Goal: Participate in discussion: Engage in conversation with other users on a specific topic

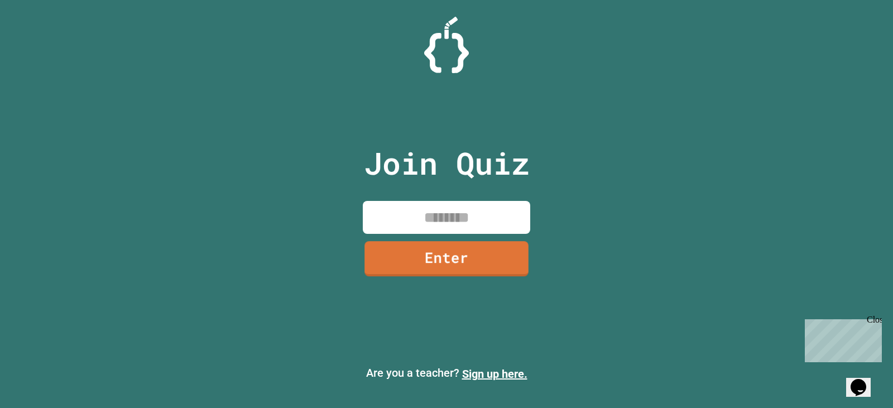
click at [397, 225] on input at bounding box center [446, 217] width 167 height 33
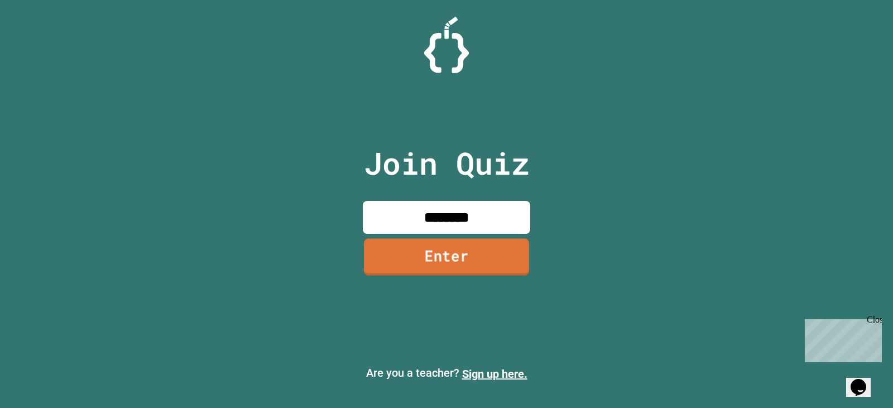
type input "********"
click at [502, 258] on link "Enter" at bounding box center [446, 256] width 165 height 37
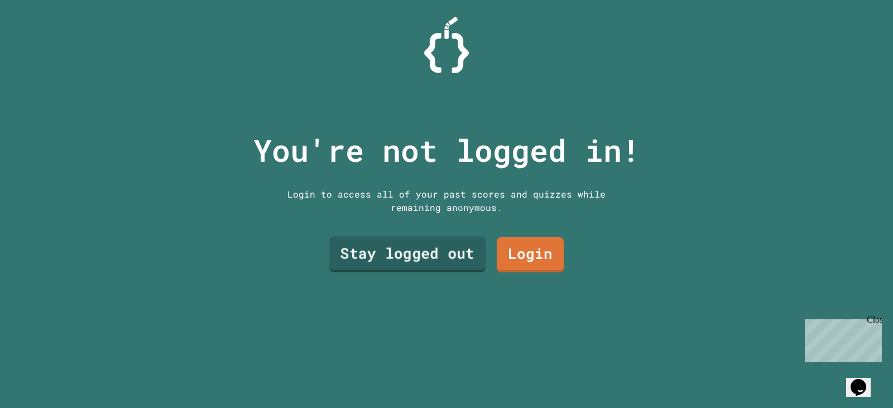
click at [475, 252] on link "Stay logged out" at bounding box center [407, 255] width 157 height 36
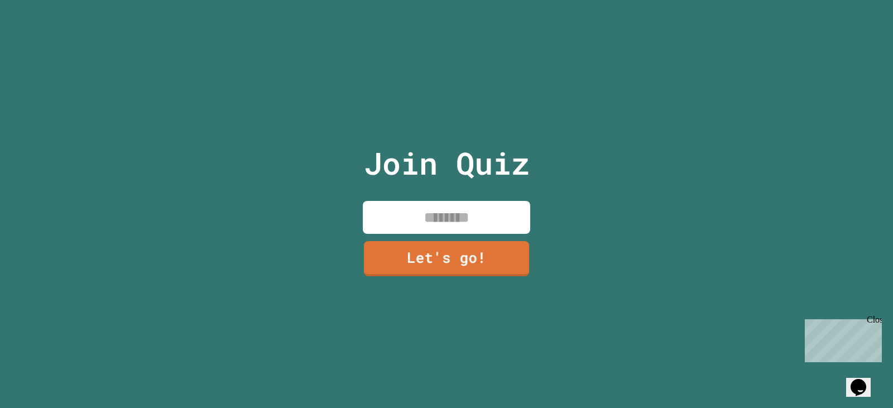
click at [448, 193] on div "Join Quiz Let's go!" at bounding box center [447, 204] width 188 height 408
click at [450, 205] on input at bounding box center [446, 217] width 167 height 33
type input "*********"
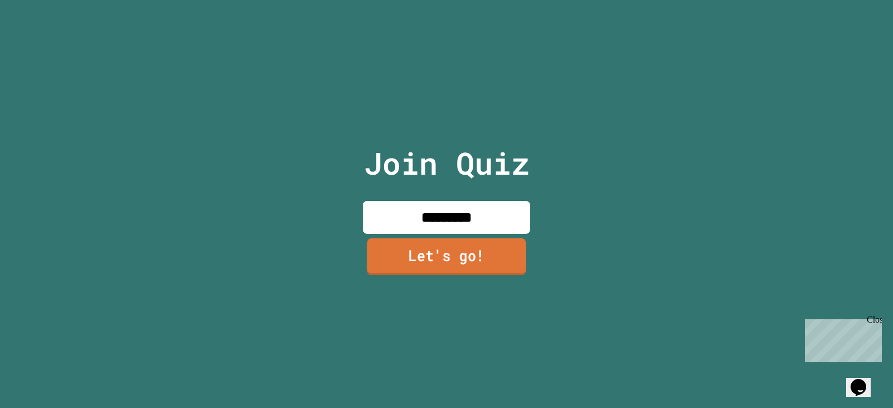
click at [455, 244] on link "Let's go!" at bounding box center [446, 256] width 159 height 37
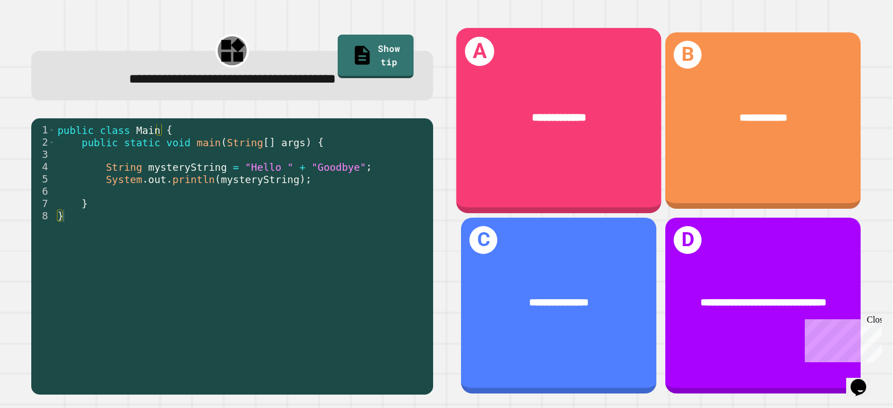
click at [530, 126] on div "**********" at bounding box center [558, 117] width 205 height 61
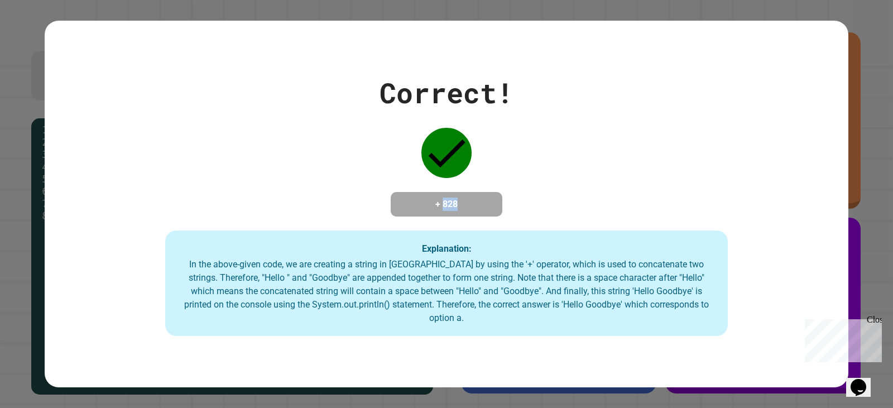
drag, startPoint x: 477, startPoint y: 203, endPoint x: 437, endPoint y: 211, distance: 41.0
click at [437, 211] on div "Correct! + 828 Explanation: In the above-given code, we are creating a string i…" at bounding box center [447, 204] width 804 height 264
click at [395, 194] on div "+ 828" at bounding box center [447, 204] width 112 height 25
click at [483, 203] on h4 "+ 828" at bounding box center [446, 204] width 89 height 13
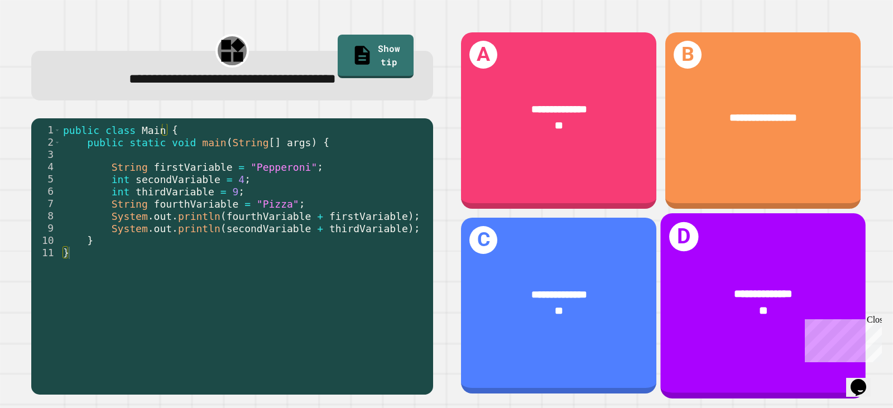
click at [752, 270] on div "**********" at bounding box center [762, 302] width 205 height 78
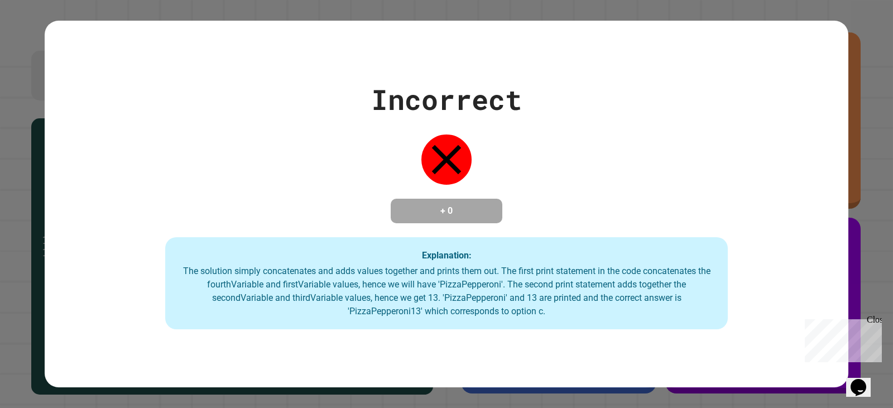
click at [530, 347] on div "Incorrect + 0 Explanation: The solution simply concatenates and adds values tog…" at bounding box center [447, 204] width 804 height 367
click at [399, 344] on div "Incorrect + 0 Explanation: The solution simply concatenates and adds values tog…" at bounding box center [447, 204] width 804 height 367
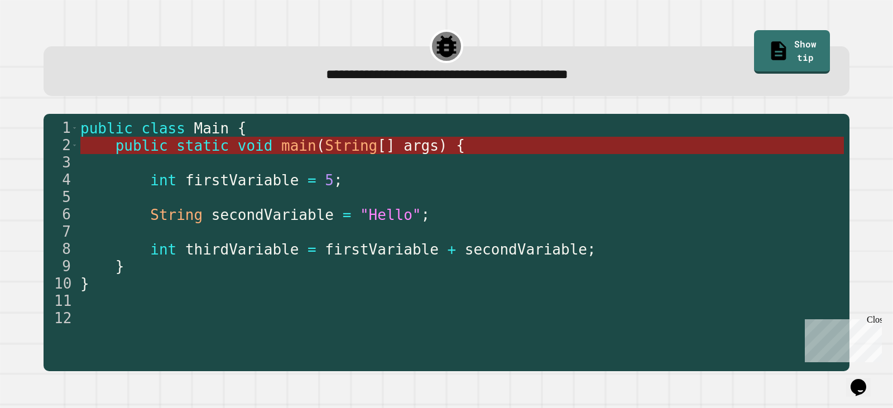
click at [211, 145] on span "static" at bounding box center [202, 145] width 52 height 17
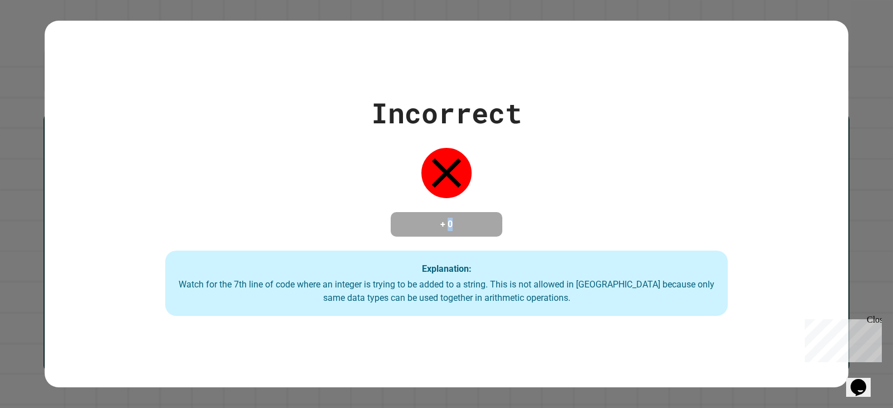
drag, startPoint x: 467, startPoint y: 215, endPoint x: 449, endPoint y: 215, distance: 17.9
click at [449, 218] on h4 "+ 0" at bounding box center [446, 224] width 89 height 13
click at [571, 208] on div "Incorrect + 0 Explanation: Watch for the 7th line of code where an integer is t…" at bounding box center [447, 204] width 804 height 224
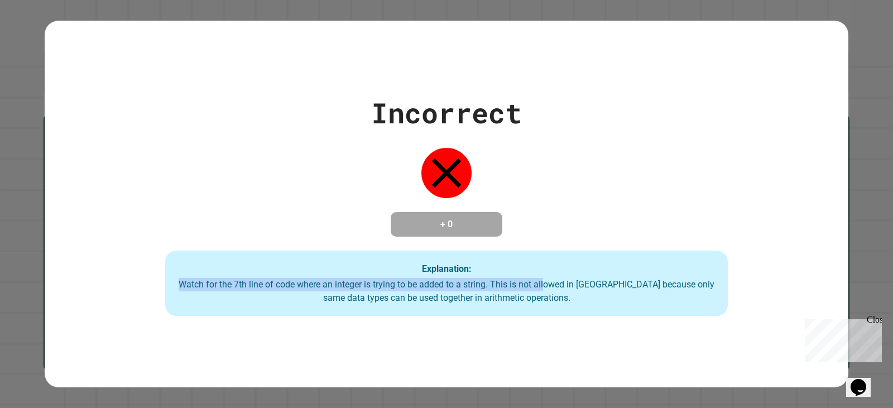
drag, startPoint x: 547, startPoint y: 291, endPoint x: 172, endPoint y: 283, distance: 375.1
click at [172, 283] on div "Incorrect + 0 Explanation: Watch for the 7th line of code where an integer is t…" at bounding box center [447, 204] width 804 height 224
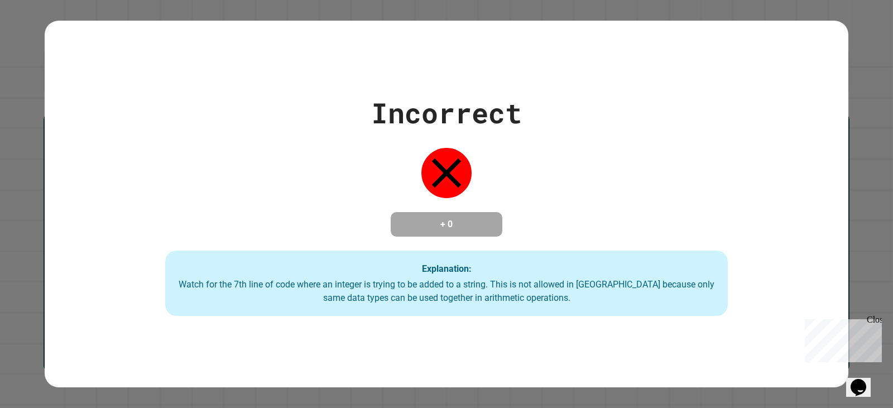
drag, startPoint x: 602, startPoint y: 296, endPoint x: 563, endPoint y: 300, distance: 39.3
click at [593, 297] on div "Watch for the 7th line of code where an integer is trying to be added to a stri…" at bounding box center [446, 291] width 540 height 27
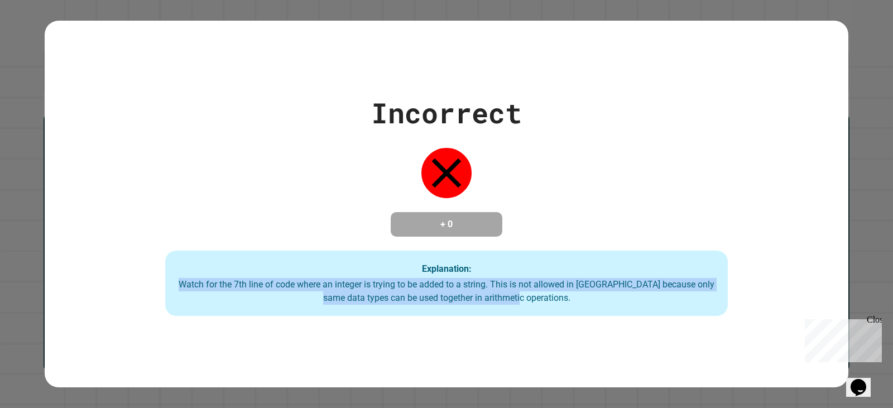
drag, startPoint x: 563, startPoint y: 300, endPoint x: 175, endPoint y: 279, distance: 388.4
click at [175, 279] on div "Incorrect + 0 Explanation: Watch for the 7th line of code where an integer is t…" at bounding box center [447, 204] width 804 height 224
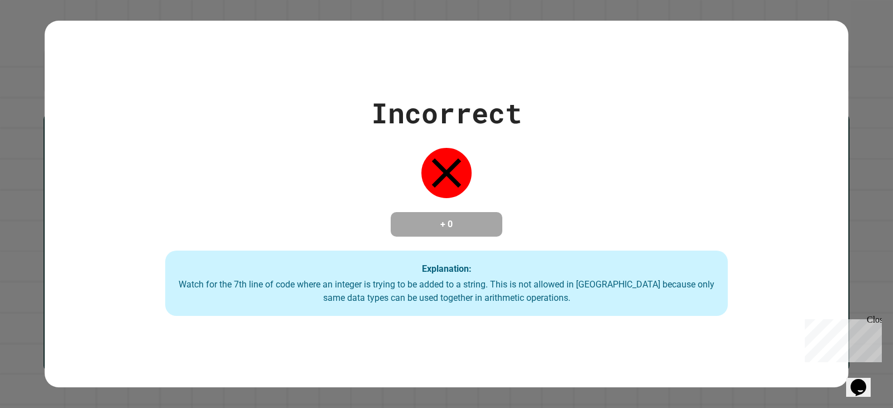
click at [184, 227] on div "Incorrect + 0 Explanation: Watch for the 7th line of code where an integer is t…" at bounding box center [447, 204] width 804 height 224
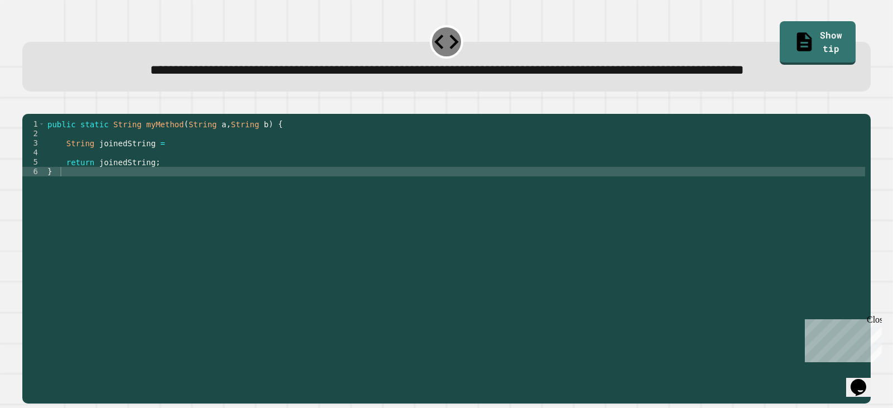
click at [165, 189] on div "public static String myMethod ( String a , String b ) { String joinedString = r…" at bounding box center [455, 233] width 820 height 228
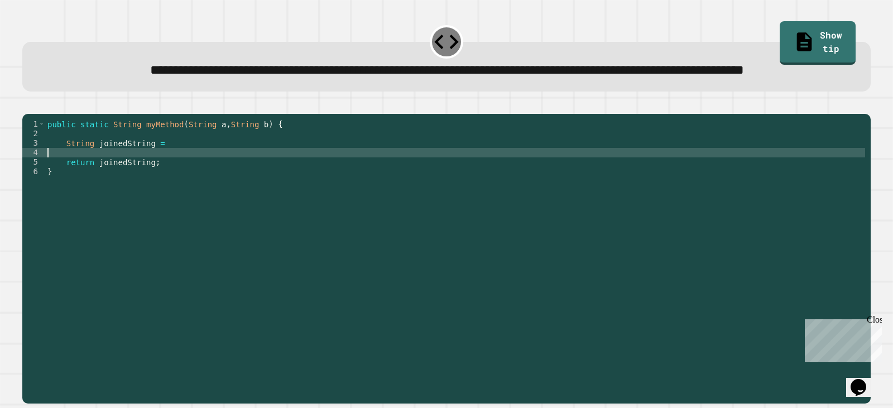
click at [167, 187] on div "public static String myMethod ( String a , String b ) { String joinedString = r…" at bounding box center [455, 233] width 820 height 228
click at [167, 184] on div "public static String myMethod ( String a , String b ) { String joinedString = r…" at bounding box center [455, 233] width 820 height 228
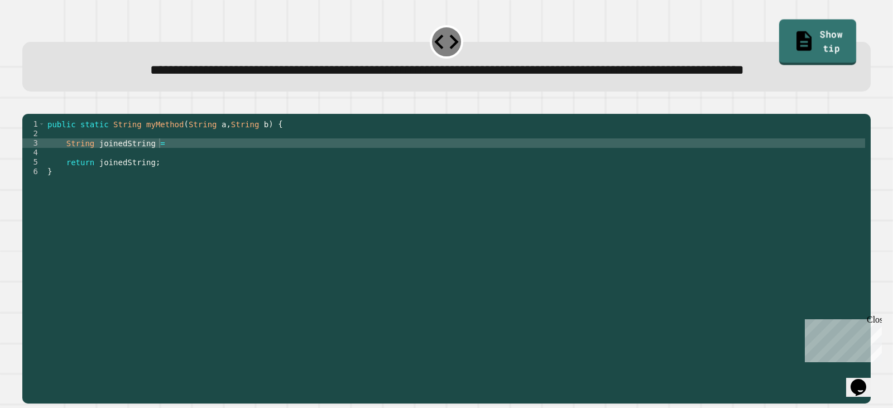
click at [814, 34] on link "Show tip" at bounding box center [817, 42] width 77 height 45
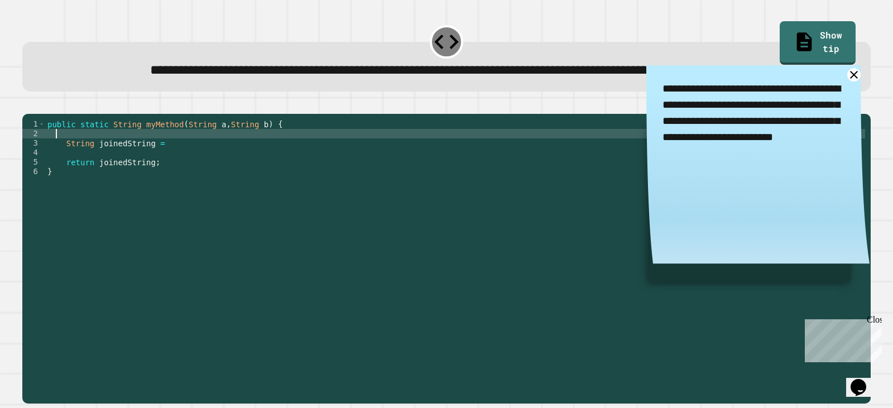
click at [272, 176] on div "public static String myMethod ( String a , String b ) { String joinedString = r…" at bounding box center [455, 233] width 820 height 228
click at [276, 182] on div "public static String myMethod ( String a , String b ) { String joinedString = r…" at bounding box center [455, 233] width 820 height 228
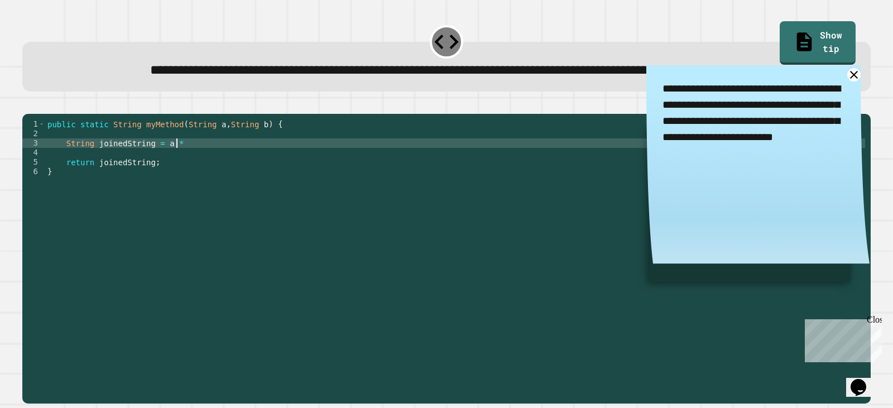
scroll to position [0, 9]
type textarea "**********"
click at [28, 104] on button "button" at bounding box center [28, 104] width 0 height 0
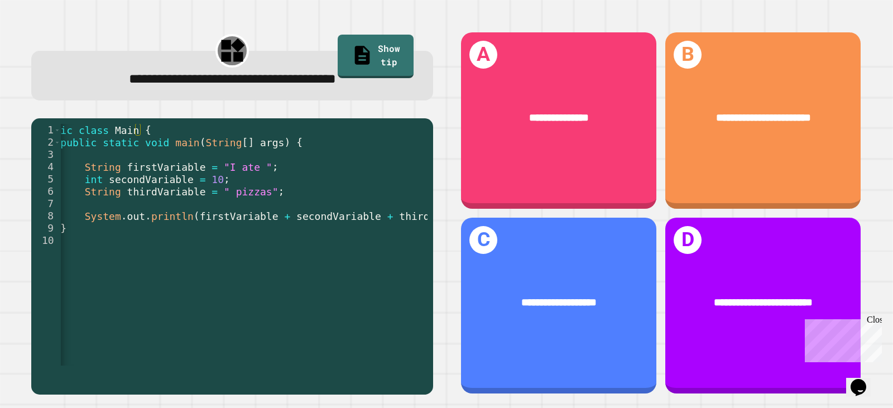
scroll to position [0, 28]
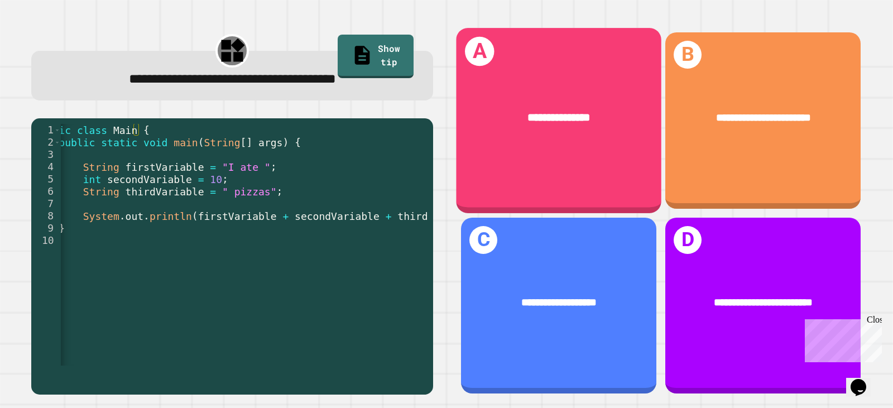
click at [478, 137] on div "**********" at bounding box center [558, 117] width 205 height 61
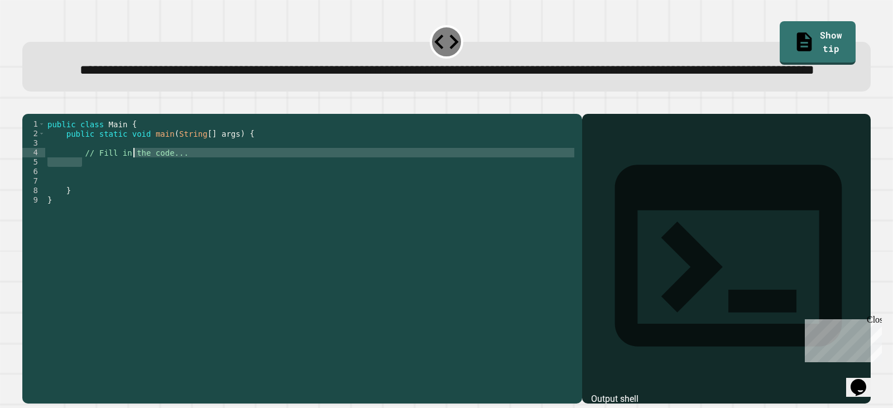
drag, startPoint x: 175, startPoint y: 198, endPoint x: 134, endPoint y: 191, distance: 41.3
click at [134, 191] on div "public class Main { public static void main ( String [ ] args ) { // Fill in th…" at bounding box center [310, 233] width 531 height 228
click at [86, 203] on div "public class Main { public static void main ( String [ ] args ) { // Fill in th…" at bounding box center [310, 223] width 531 height 209
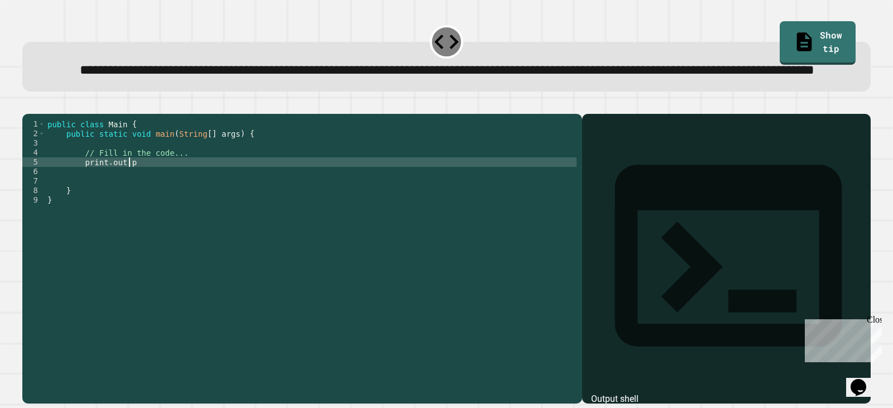
scroll to position [0, 5]
click at [93, 205] on div "public class Main { public static void main ( String [ ] args ) { // Fill in th…" at bounding box center [310, 233] width 531 height 228
click at [88, 199] on div "public class Main { public static void main ( String [ ] args ) { // Fill in th…" at bounding box center [310, 233] width 531 height 228
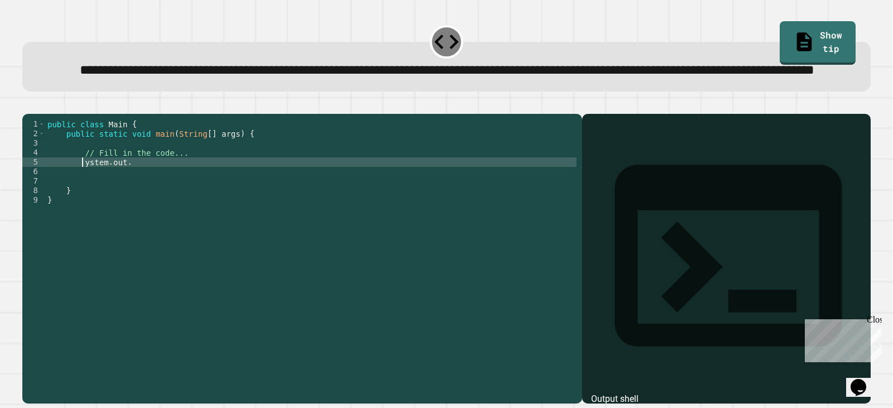
scroll to position [0, 3]
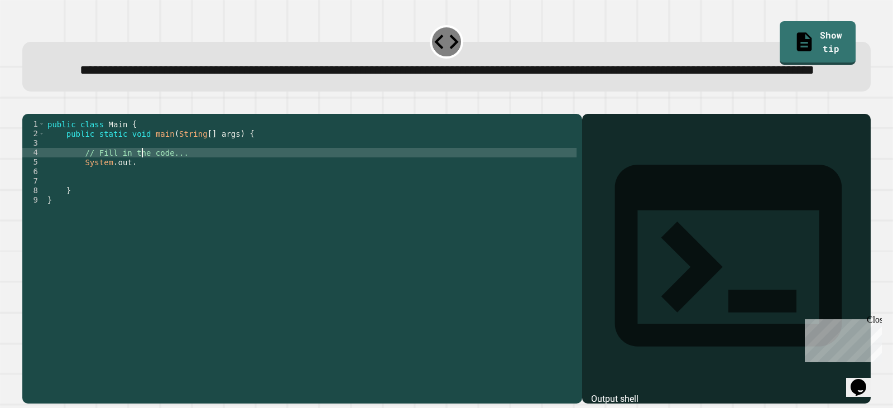
click at [140, 194] on div "public class Main { public static void main ( String [ ] args ) { // Fill in th…" at bounding box center [310, 233] width 531 height 228
click at [143, 200] on div "public class Main { public static void main ( String [ ] args ) { // Fill in th…" at bounding box center [310, 233] width 531 height 228
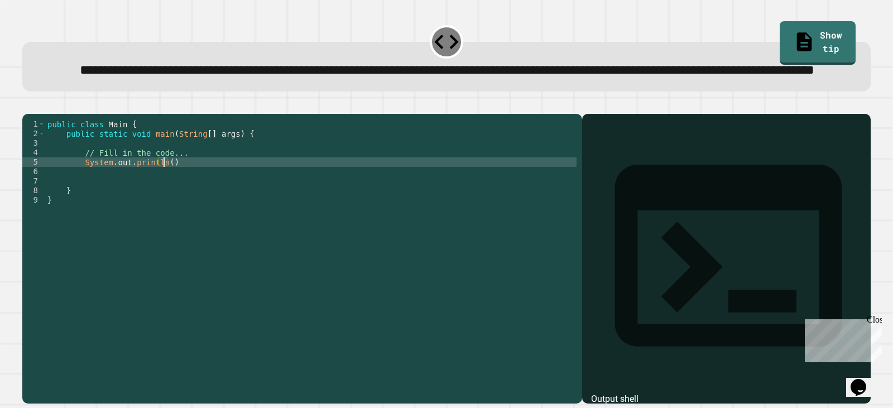
scroll to position [0, 8]
drag, startPoint x: 374, startPoint y: 73, endPoint x: 524, endPoint y: 70, distance: 150.1
click at [524, 70] on span "**********" at bounding box center [447, 70] width 734 height 13
copy span "**********"
drag, startPoint x: 163, startPoint y: 199, endPoint x: 171, endPoint y: 199, distance: 7.8
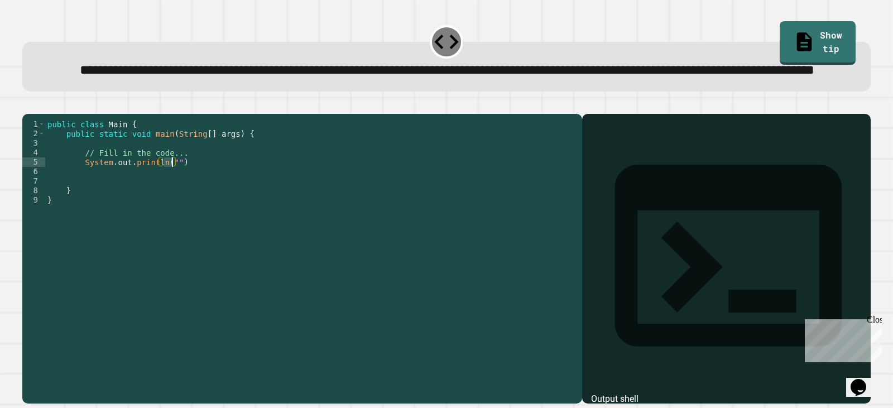
click at [171, 199] on div "public class Main { public static void main ( String [ ] args ) { // Fill in th…" at bounding box center [310, 233] width 531 height 228
paste textarea "**********"
click at [166, 204] on div "public class Main { public static void main ( String [ ] args ) { // Fill in th…" at bounding box center [310, 233] width 531 height 228
click at [255, 203] on div "public class Main { public static void main ( String [ ] args ) { // Fill in th…" at bounding box center [310, 233] width 531 height 228
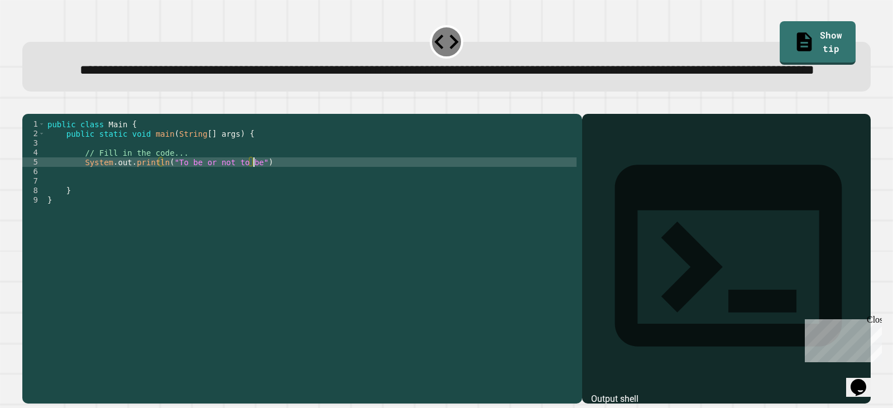
scroll to position [0, 14]
click at [28, 104] on icon "button" at bounding box center [28, 104] width 0 height 0
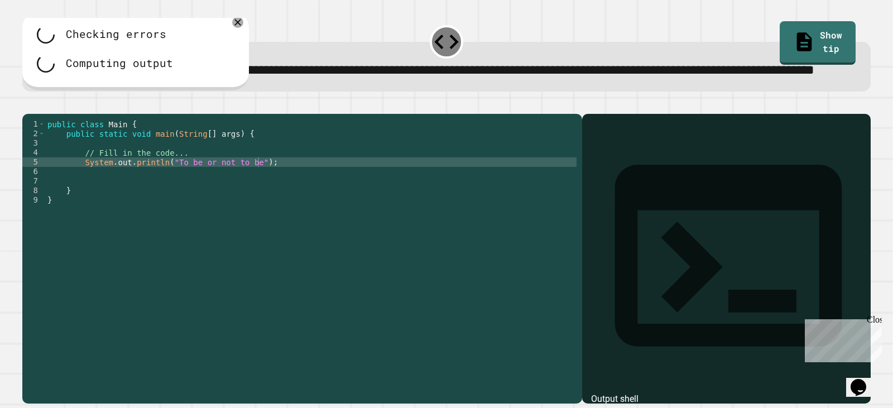
click at [162, 203] on div "public class Main { public static void main ( String [ ] args ) { // Fill in th…" at bounding box center [310, 233] width 531 height 228
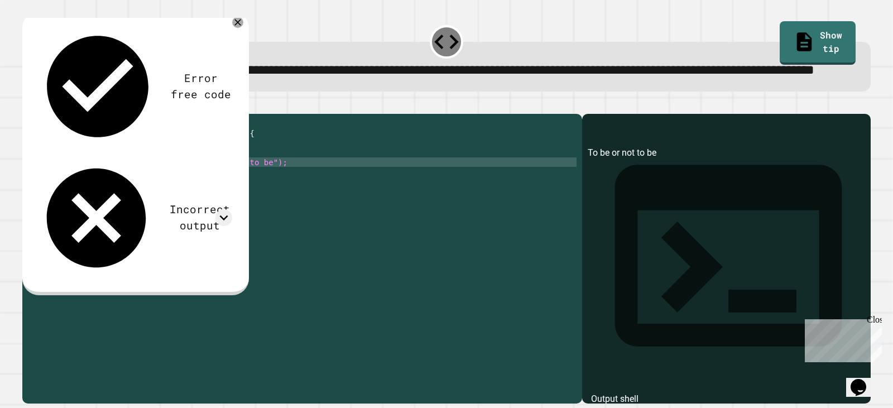
click at [259, 198] on div "public class Main { public static void main ( String [ ] args ) { // Fill in th…" at bounding box center [310, 233] width 531 height 228
click at [28, 104] on button "button" at bounding box center [28, 104] width 0 height 0
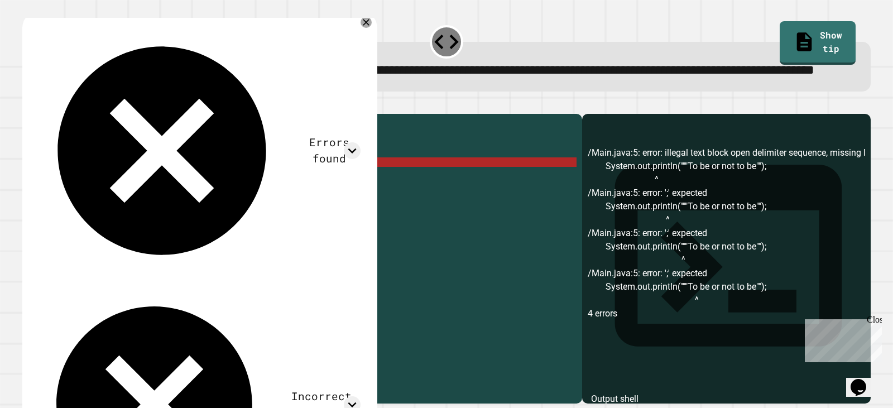
click at [169, 199] on div "public class Main { public static void main ( String [ ] args ) { // Fill in th…" at bounding box center [310, 233] width 531 height 228
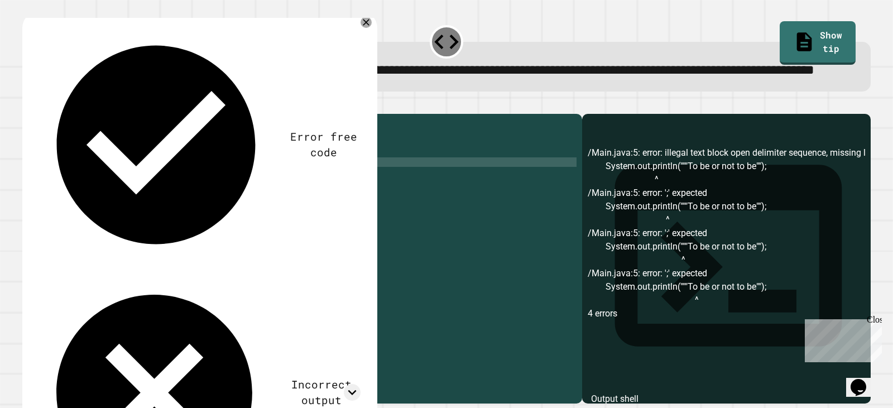
click at [28, 104] on icon "button" at bounding box center [28, 104] width 0 height 0
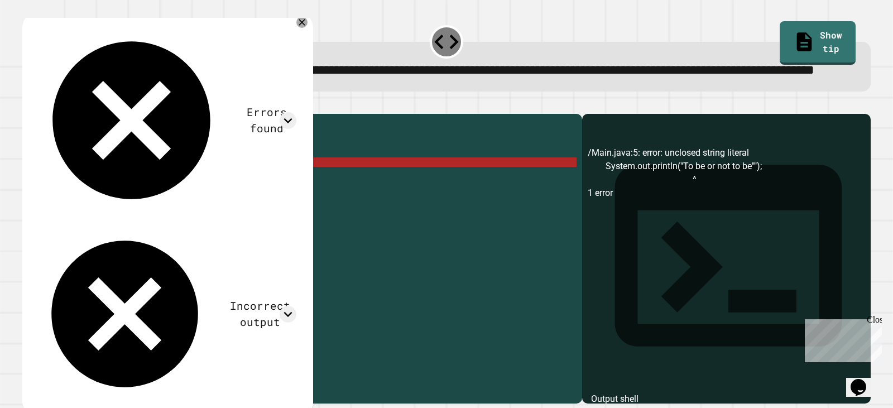
click at [162, 199] on div "public class Main { public static void main ( String [ ] args ) { // Fill in th…" at bounding box center [310, 233] width 531 height 228
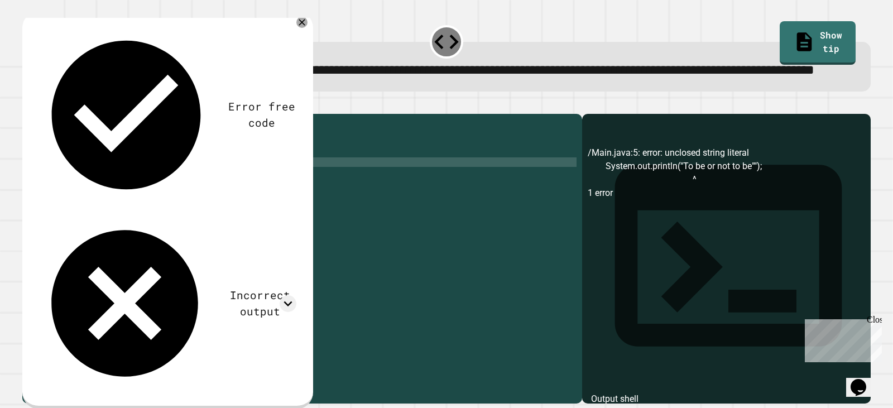
scroll to position [0, 9]
click at [177, 202] on div "public class Main { public static void main ( String [ ] args ) { // Fill in th…" at bounding box center [310, 233] width 531 height 228
click at [28, 104] on icon "button" at bounding box center [28, 104] width 0 height 0
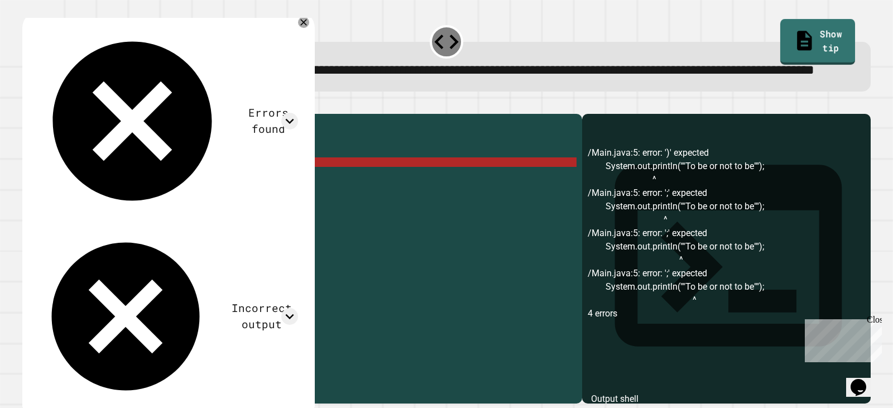
click at [793, 33] on icon at bounding box center [804, 40] width 22 height 23
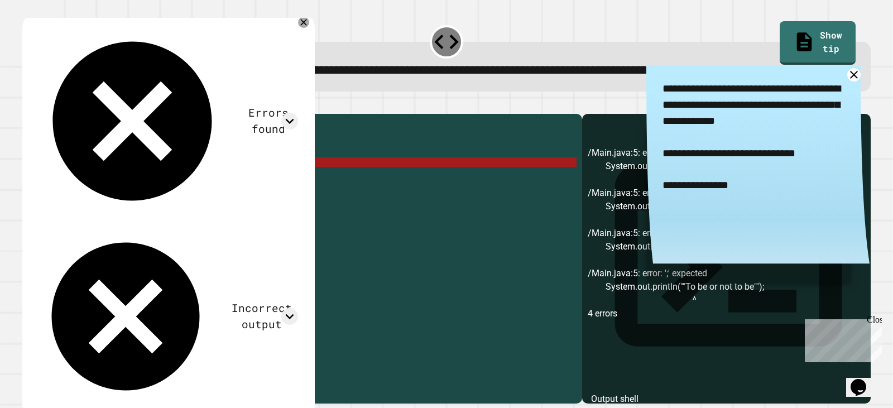
click at [170, 200] on div "public class Main { public static void main ( String [ ] args ) { // Fill in th…" at bounding box center [310, 233] width 531 height 228
click at [169, 204] on div "public class Main { public static void main ( String [ ] args ) { // Fill in th…" at bounding box center [310, 233] width 531 height 228
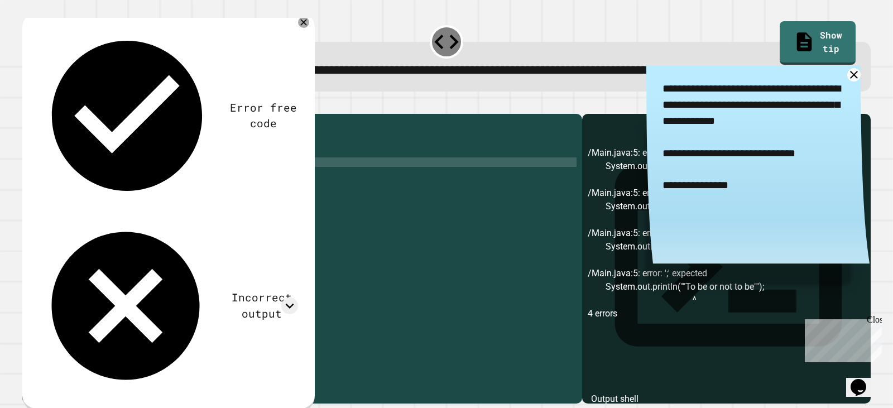
click at [259, 203] on div "public class Main { public static void main ( String [ ] args ) { // Fill in th…" at bounding box center [310, 233] width 531 height 228
click at [254, 202] on div "public class Main { public static void main ( String [ ] args ) { // Fill in th…" at bounding box center [310, 233] width 531 height 228
type textarea "**********"
click at [39, 115] on icon "button" at bounding box center [35, 111] width 6 height 8
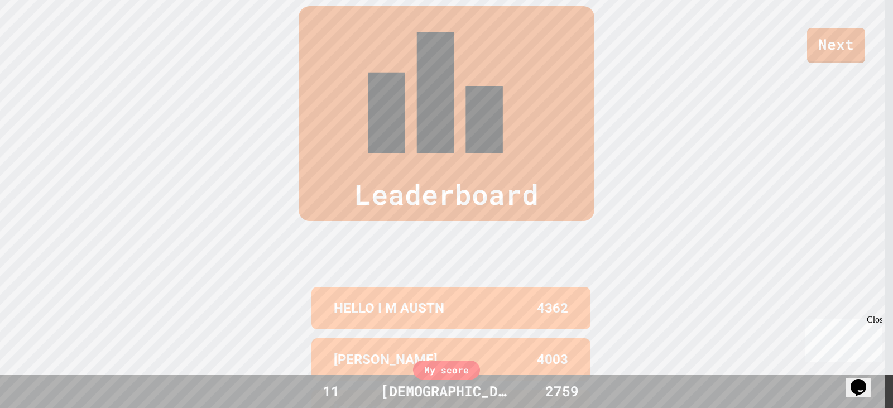
scroll to position [465, 0]
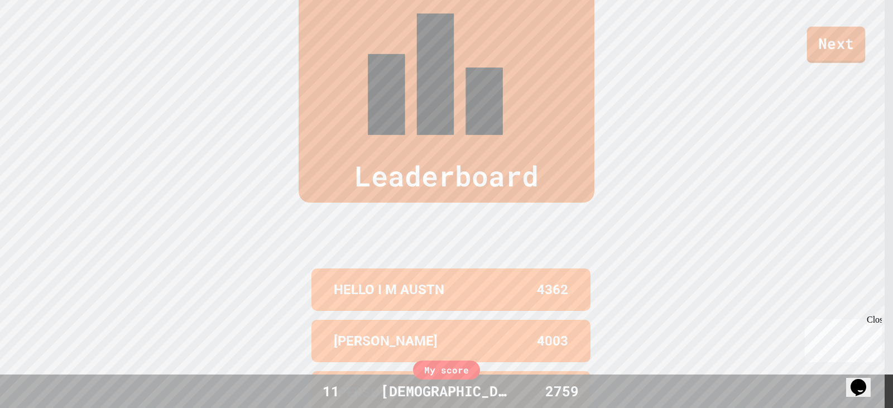
click at [834, 38] on link "Next" at bounding box center [836, 45] width 59 height 36
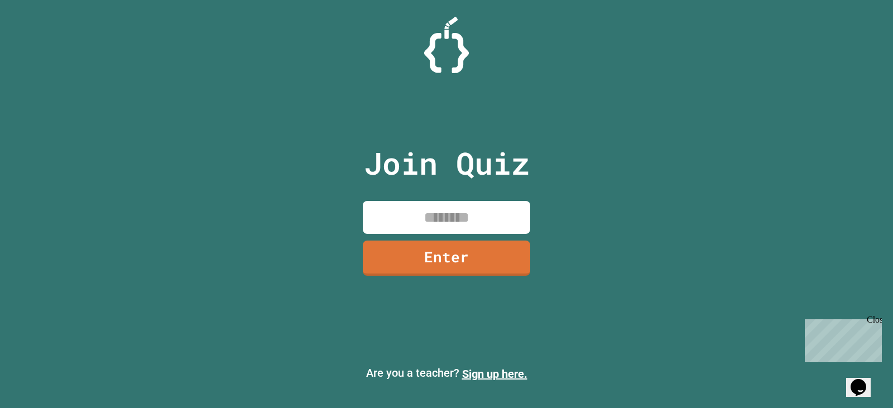
click at [434, 210] on input at bounding box center [446, 217] width 167 height 33
type input "********"
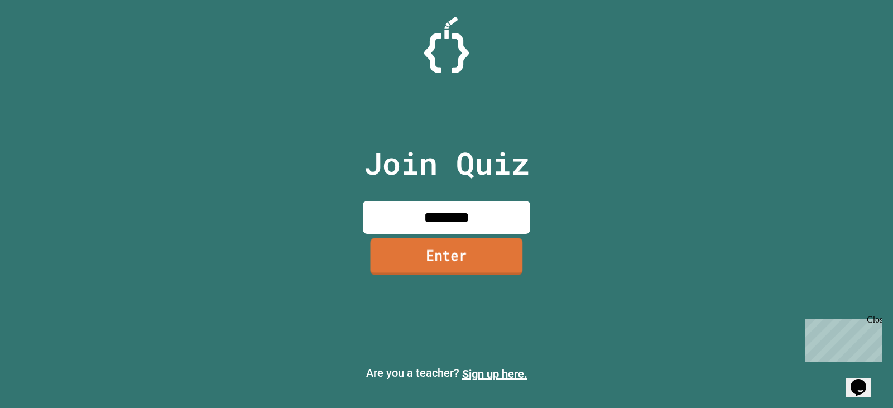
click at [494, 259] on link "Enter" at bounding box center [447, 256] width 152 height 37
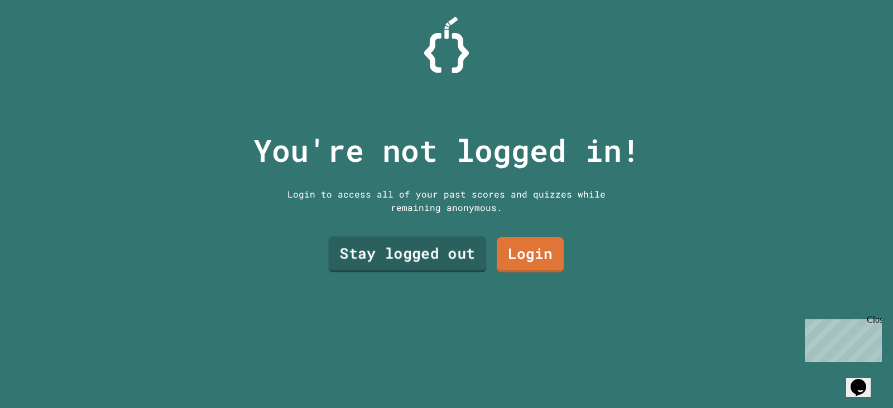
click at [446, 243] on link "Stay logged out" at bounding box center [408, 255] width 158 height 36
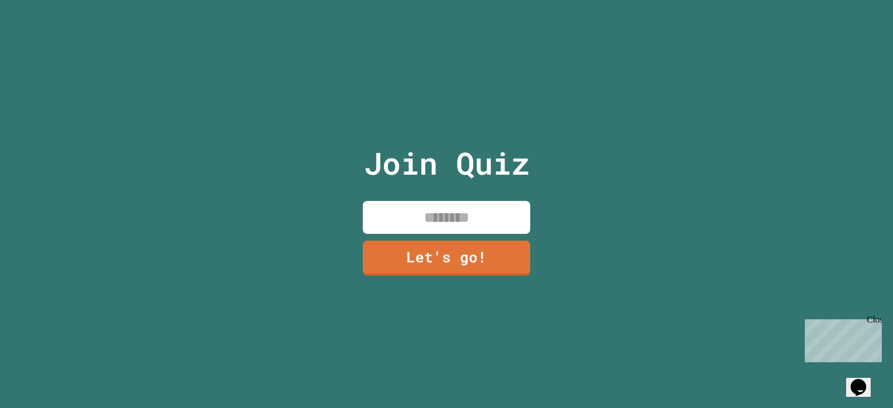
click at [414, 211] on input at bounding box center [446, 217] width 167 height 33
type input "*********"
click at [435, 251] on link "Let's go!" at bounding box center [447, 257] width 170 height 37
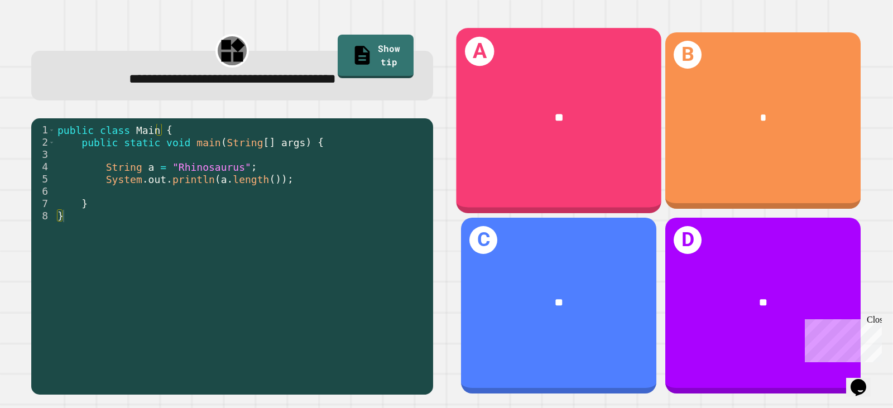
click at [573, 131] on div "**" at bounding box center [558, 117] width 205 height 61
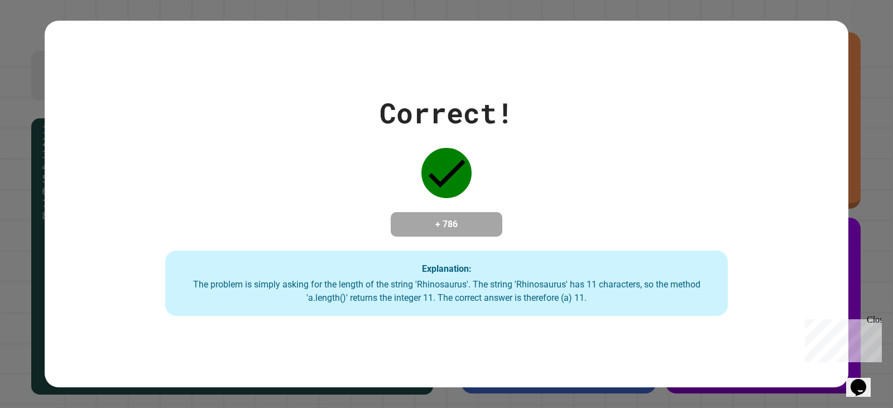
click at [873, 317] on div "Close" at bounding box center [874, 322] width 14 height 14
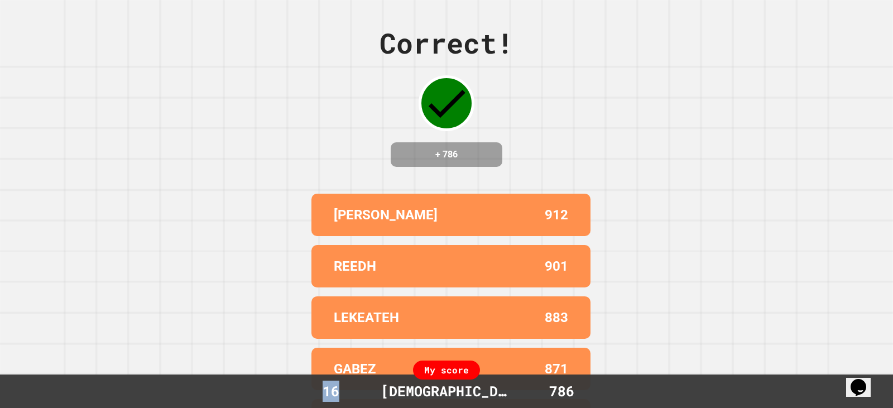
drag, startPoint x: 350, startPoint y: 380, endPoint x: 312, endPoint y: 382, distance: 38.6
click at [312, 382] on div "My score 16 [DEMOGRAPHIC_DATA] 786" at bounding box center [446, 390] width 893 height 33
click at [276, 304] on div "Correct! + 786 [PERSON_NAME] 912 REEDH 901 LEKEATEH 883 GABEZ 871 [PERSON_NAME]…" at bounding box center [446, 204] width 893 height 408
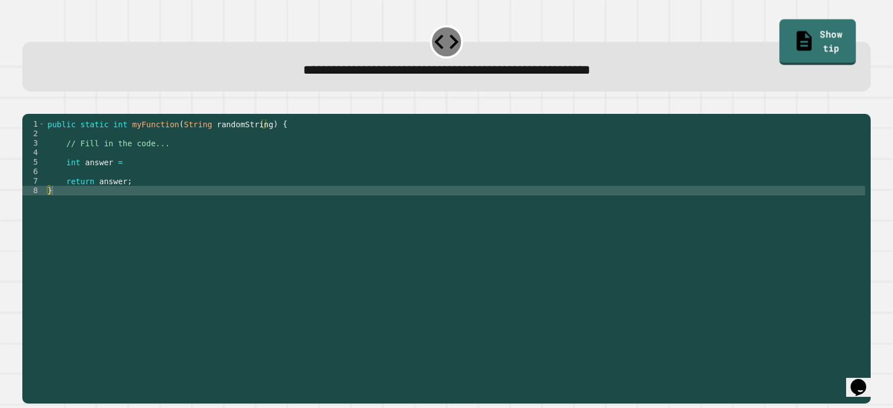
click at [779, 38] on link "Show tip" at bounding box center [817, 41] width 76 height 45
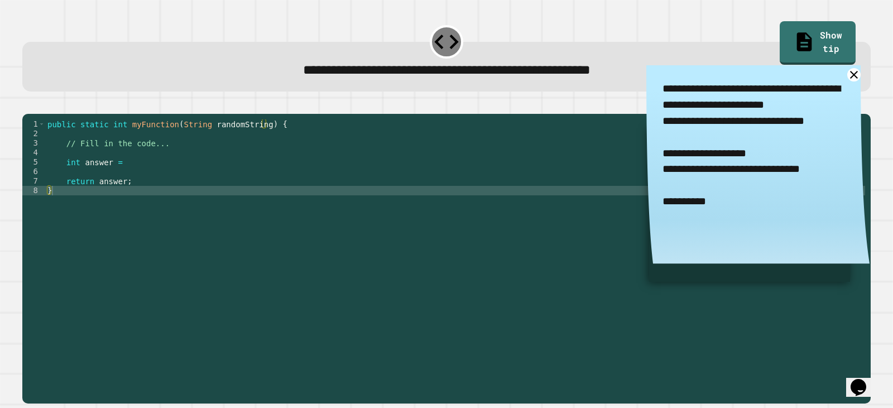
drag, startPoint x: 793, startPoint y: 172, endPoint x: 649, endPoint y: 170, distance: 144.0
click at [649, 170] on textarea "**********" at bounding box center [757, 145] width 223 height 161
click at [714, 176] on textarea "**********" at bounding box center [757, 145] width 223 height 161
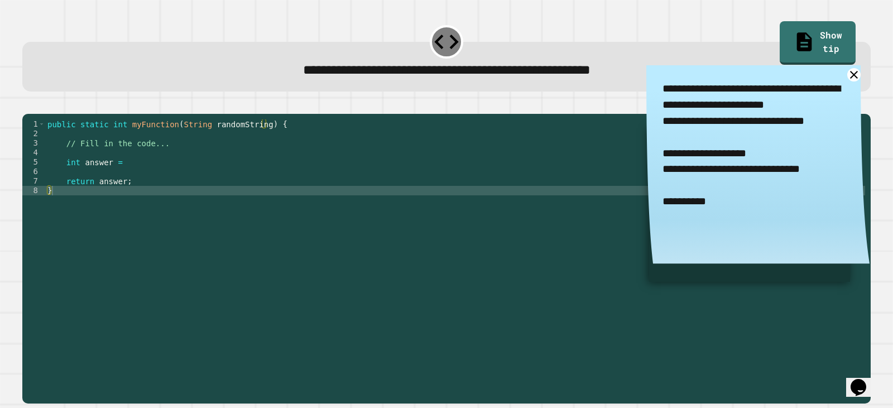
click at [714, 176] on textarea "**********" at bounding box center [757, 145] width 223 height 161
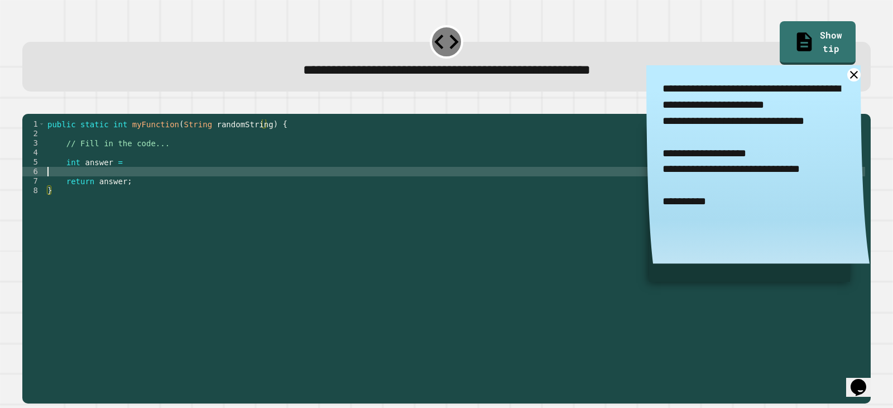
click at [71, 187] on div "public static int myFunction ( String randomString ) { // Fill in the code... i…" at bounding box center [455, 247] width 820 height 256
paste textarea "Cursor at row 6"
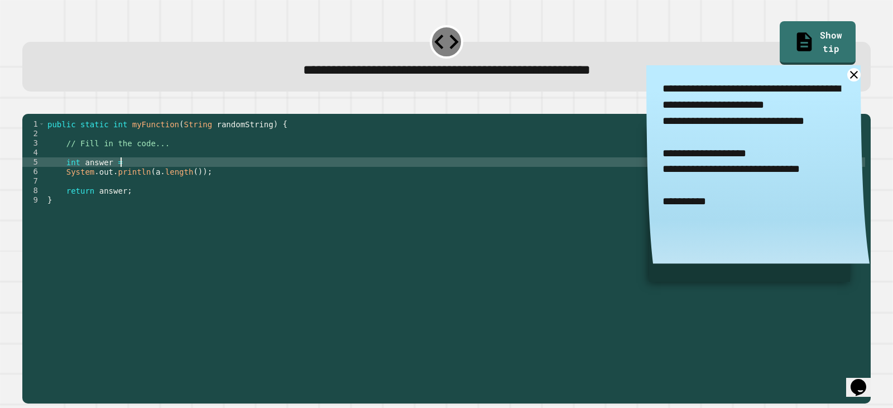
click at [127, 180] on div "public static int myFunction ( String randomString ) { // Fill in the code... i…" at bounding box center [455, 247] width 820 height 256
click at [129, 181] on div "public static int myFunction ( String randomString ) { // Fill in the code... i…" at bounding box center [455, 247] width 820 height 256
click at [150, 193] on div "public static int myFunction ( String randomString ) { // Fill in the code... i…" at bounding box center [455, 247] width 820 height 256
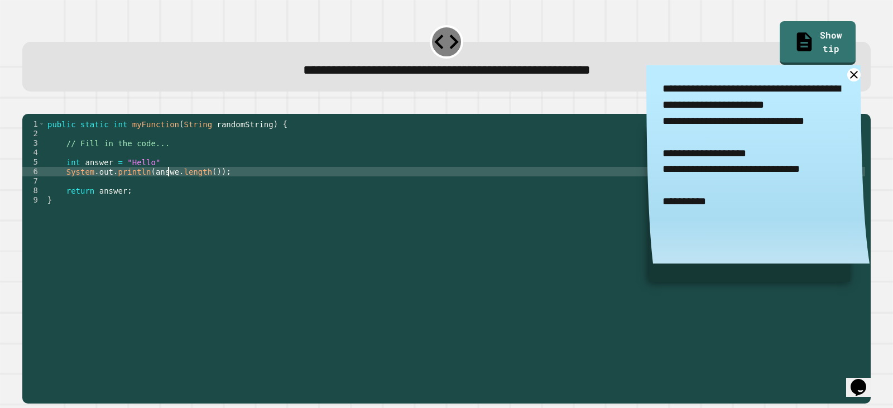
scroll to position [0, 8]
click at [28, 104] on icon "button" at bounding box center [28, 104] width 0 height 0
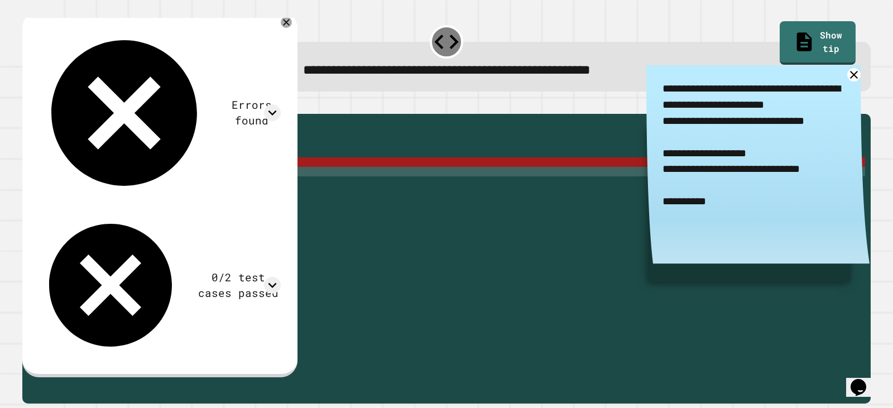
click at [137, 179] on div "public static int myFunction ( String randomString ) { // Fill in the code... i…" at bounding box center [455, 247] width 820 height 256
click at [338, 103] on div at bounding box center [446, 106] width 848 height 13
click at [152, 176] on div "public static int myFunction ( String randomString ) { // Fill in the code... i…" at bounding box center [455, 247] width 820 height 256
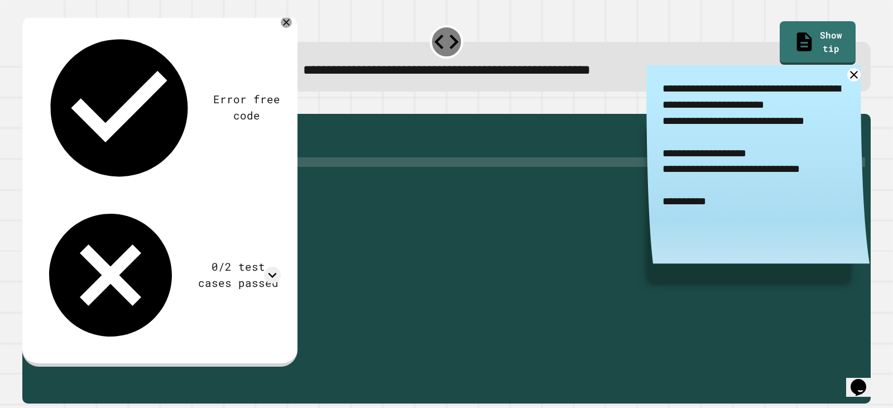
click at [28, 104] on button "button" at bounding box center [28, 104] width 0 height 0
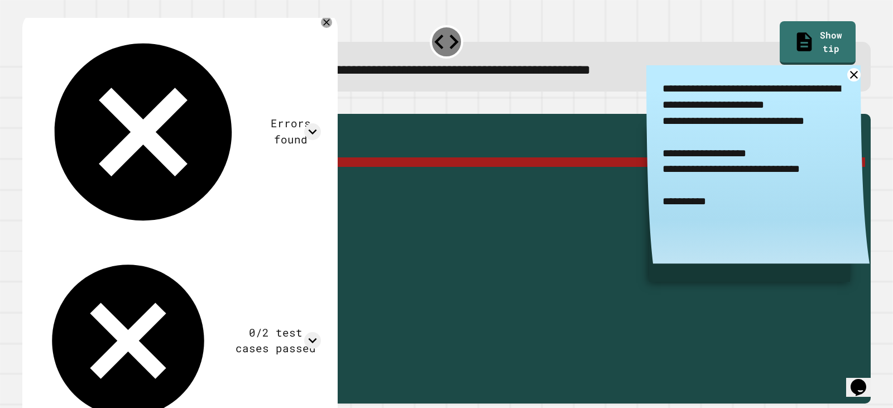
drag, startPoint x: 151, startPoint y: 177, endPoint x: 122, endPoint y: 179, distance: 29.0
click at [122, 179] on div "public static int myFunction ( String randomString ) { // Fill in the code... i…" at bounding box center [455, 247] width 820 height 256
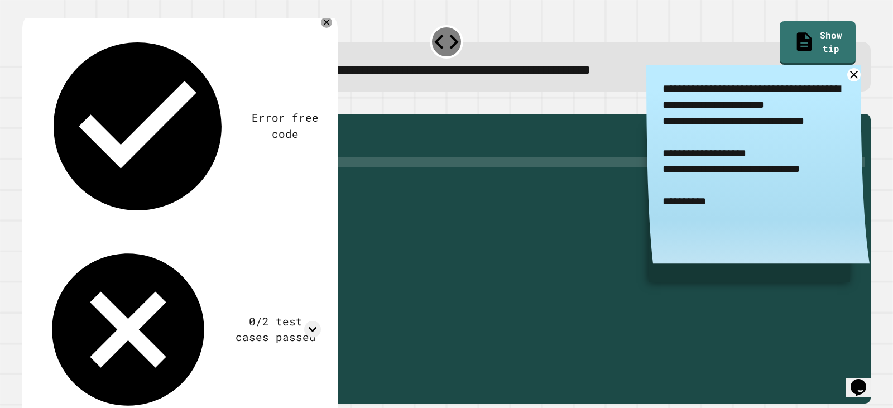
scroll to position [0, 5]
drag, startPoint x: 39, startPoint y: 113, endPoint x: 54, endPoint y: 124, distance: 19.2
click at [39, 113] on icon "button" at bounding box center [35, 111] width 6 height 8
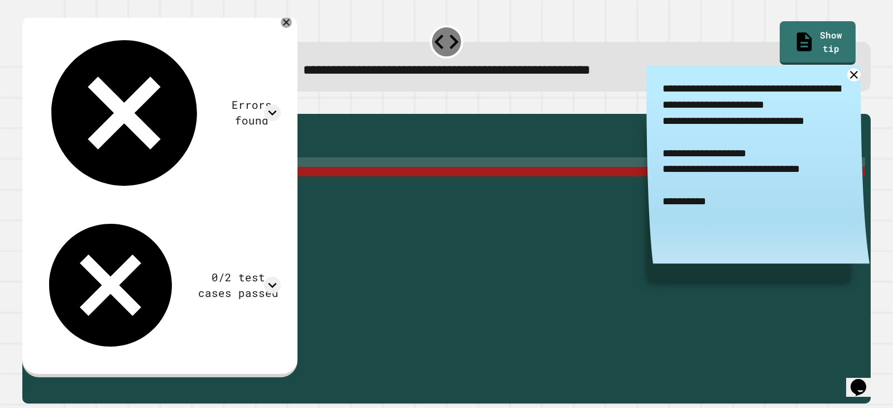
click at [109, 180] on div "public static int myFunction ( String randomString ) { // Fill in the code... i…" at bounding box center [455, 247] width 820 height 256
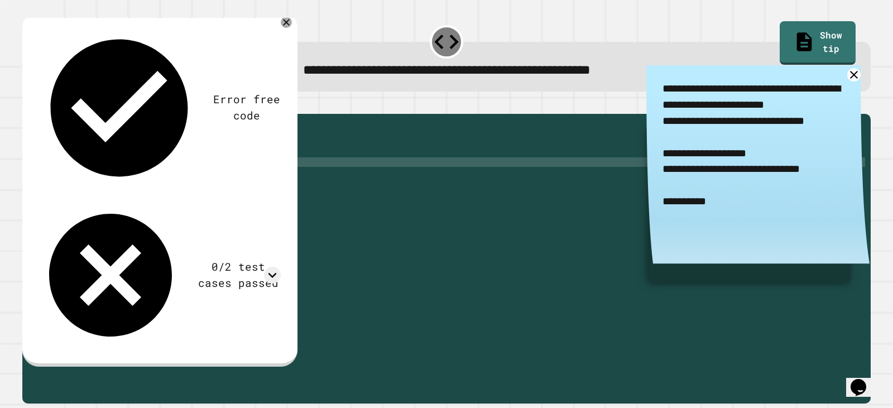
scroll to position [0, 4]
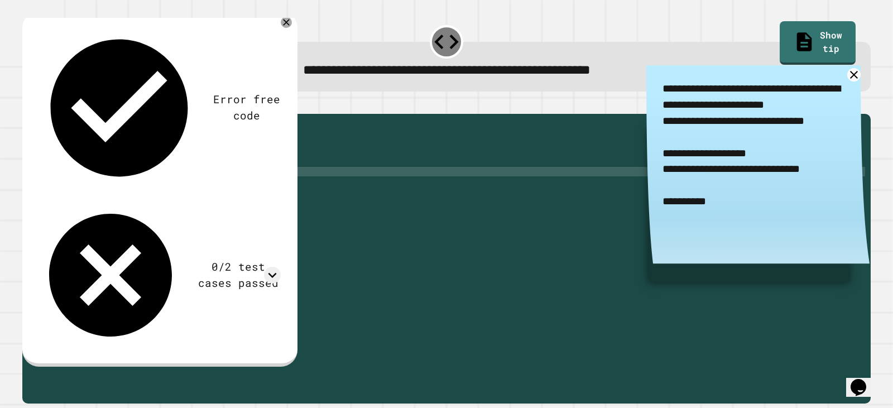
click at [171, 192] on div "public static int myFunction ( String randomString ) { // Fill in the code... i…" at bounding box center [455, 247] width 820 height 256
click at [28, 106] on div at bounding box center [446, 106] width 848 height 13
click at [39, 112] on icon "button" at bounding box center [35, 111] width 6 height 8
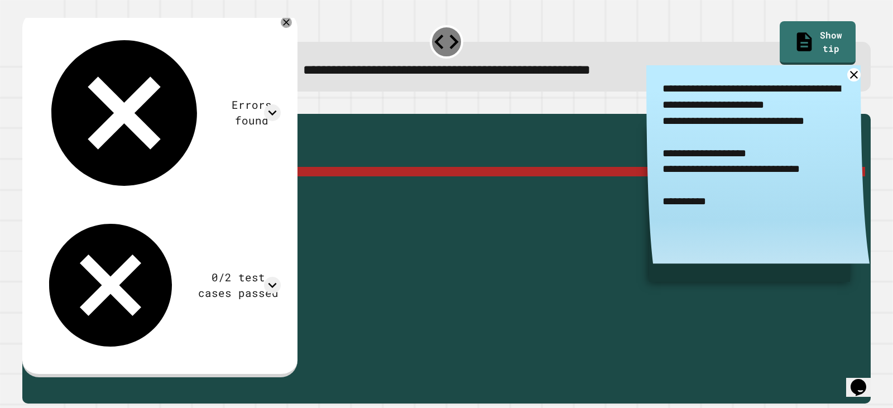
click at [86, 176] on div "public static int myFunction ( String randomString ) { // Fill in the code... i…" at bounding box center [455, 247] width 820 height 256
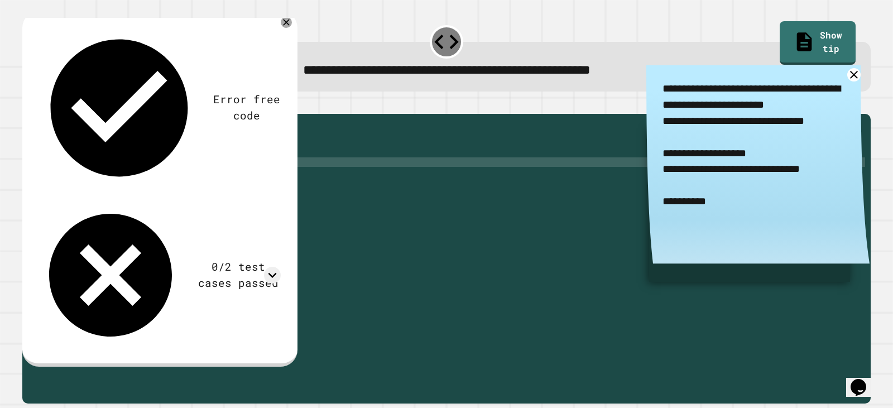
click at [86, 176] on div "public static int myFunction ( String randomString ) { // Fill in the code... i…" at bounding box center [455, 247] width 820 height 256
click at [28, 104] on button "button" at bounding box center [28, 104] width 0 height 0
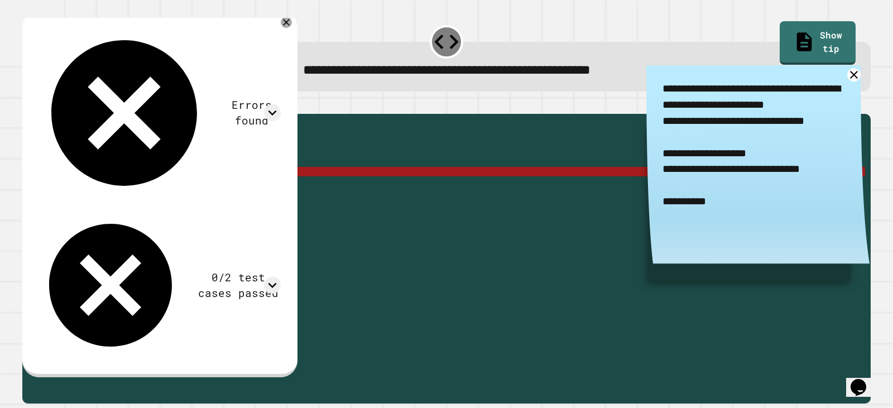
click at [122, 178] on div "public static int myFunction ( String randomString ) { // Fill in the code... i…" at bounding box center [455, 247] width 820 height 256
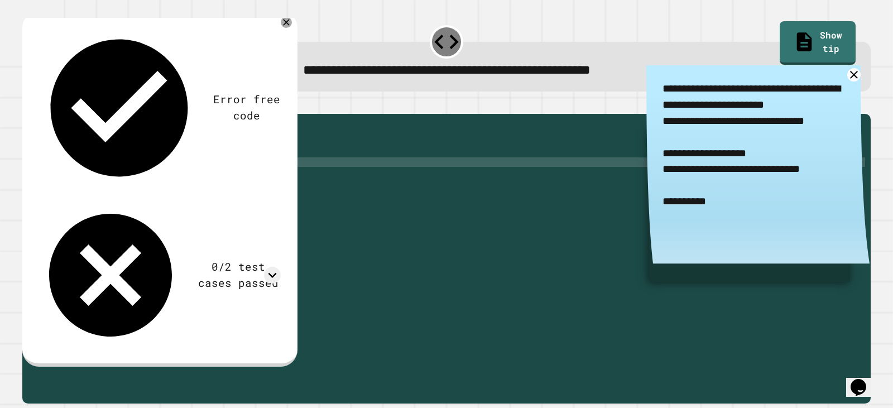
scroll to position [0, 6]
click at [28, 104] on icon "button" at bounding box center [28, 104] width 0 height 0
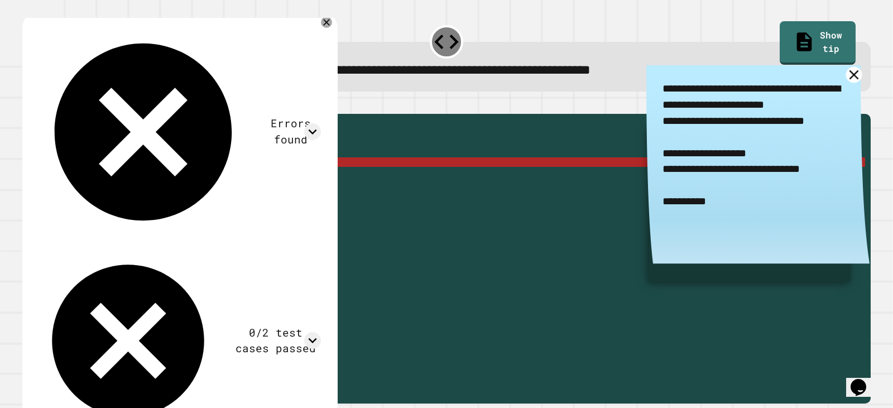
click at [846, 78] on link at bounding box center [854, 74] width 16 height 16
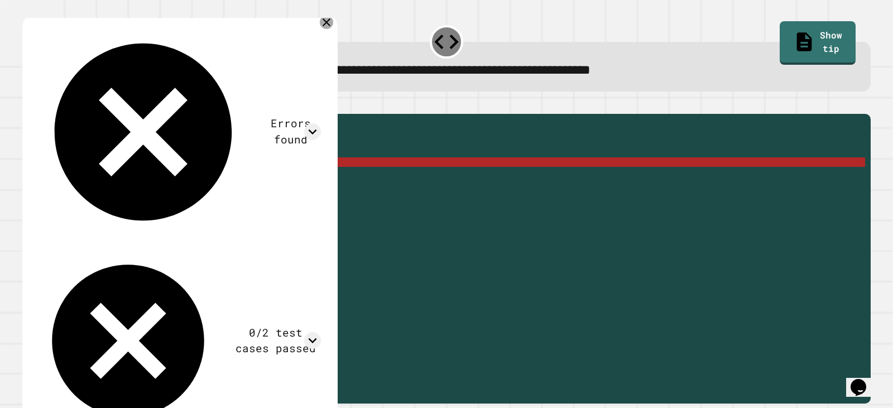
click at [326, 23] on icon at bounding box center [326, 22] width 13 height 13
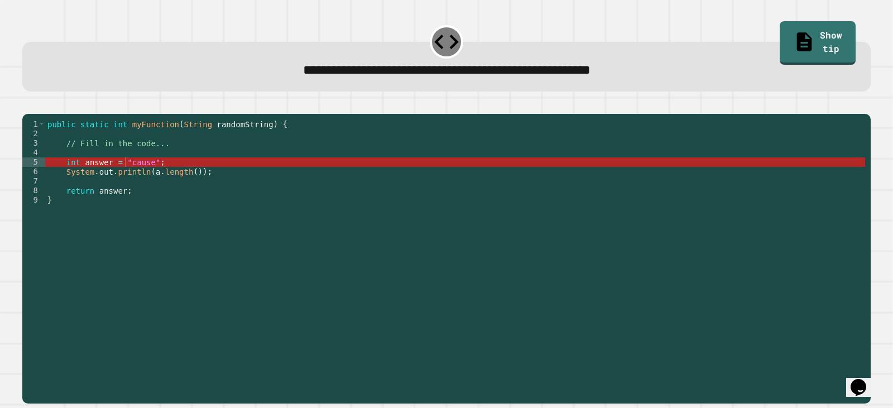
click at [133, 180] on div "public static int myFunction ( String randomString ) { // Fill in the code... i…" at bounding box center [455, 247] width 820 height 256
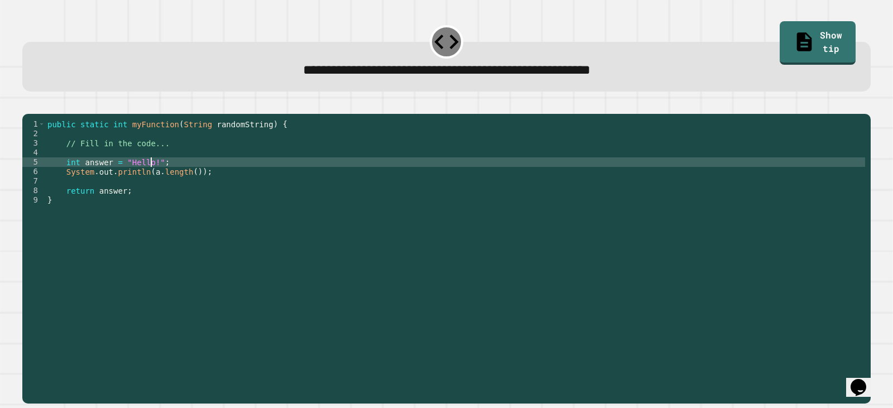
scroll to position [0, 1]
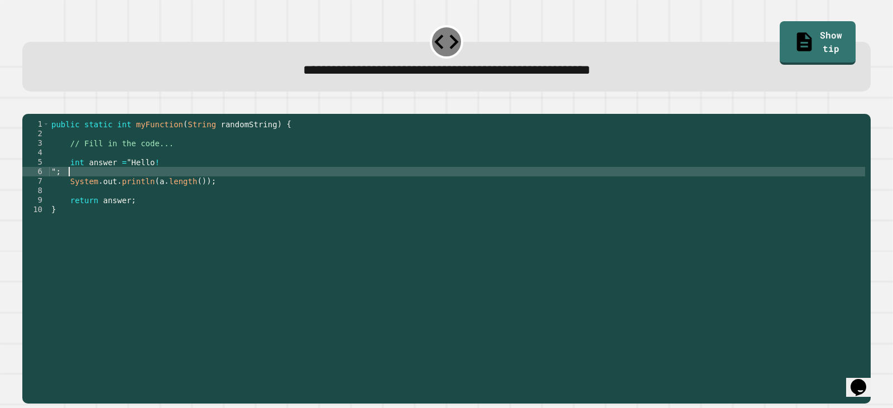
click at [28, 104] on button "button" at bounding box center [28, 104] width 0 height 0
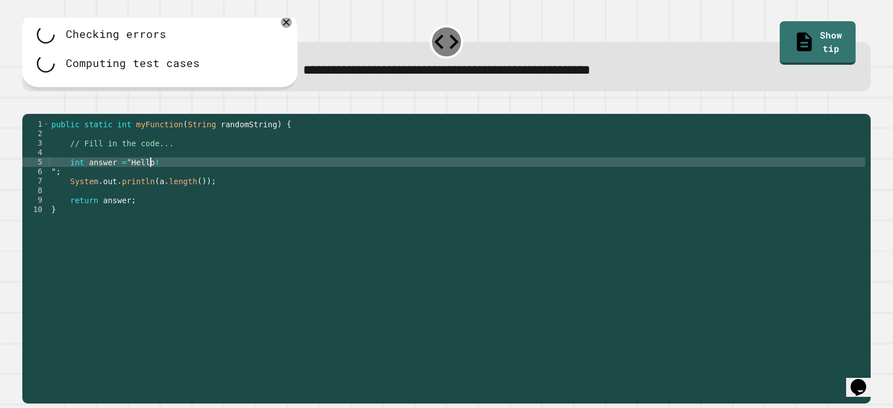
click at [152, 175] on div "public static int myFunction ( String randomString ) { // Fill in the code... i…" at bounding box center [457, 247] width 816 height 256
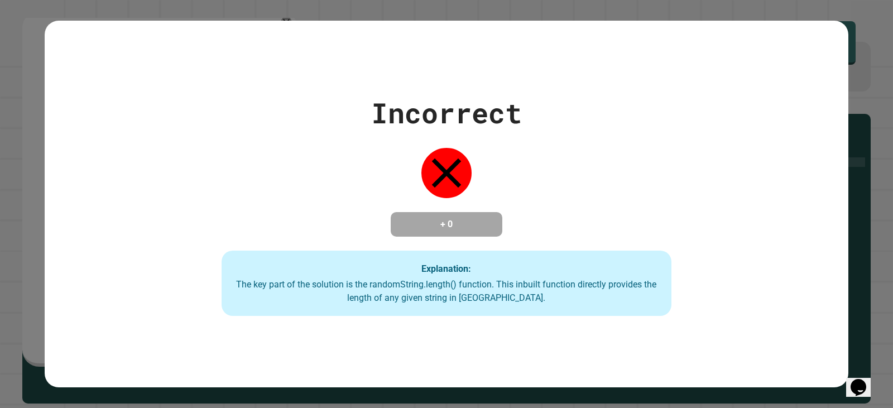
scroll to position [0, 7]
type textarea "**********"
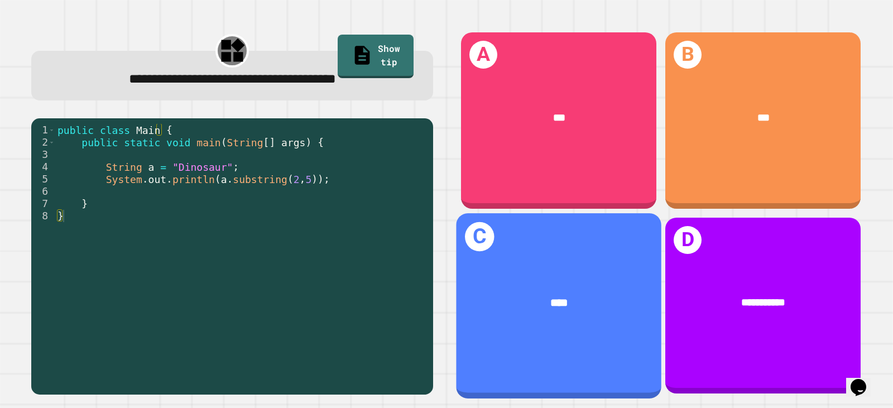
click at [502, 297] on div "****" at bounding box center [559, 302] width 160 height 17
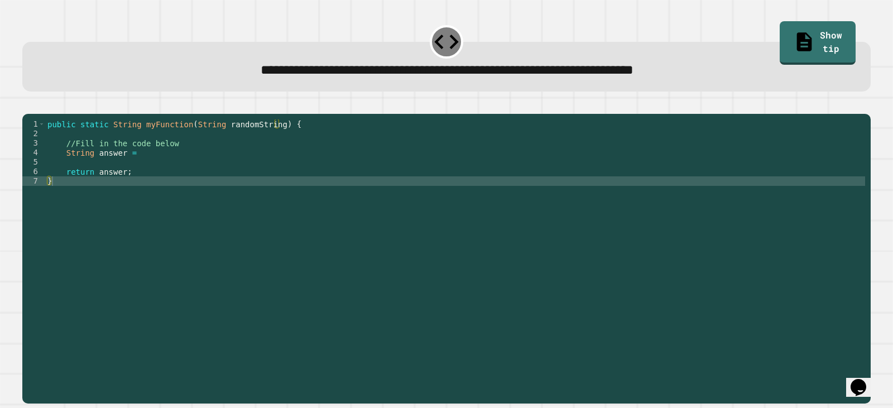
click at [144, 167] on div "public static String myFunction ( String randomString ) { //Fill in the code be…" at bounding box center [455, 247] width 820 height 256
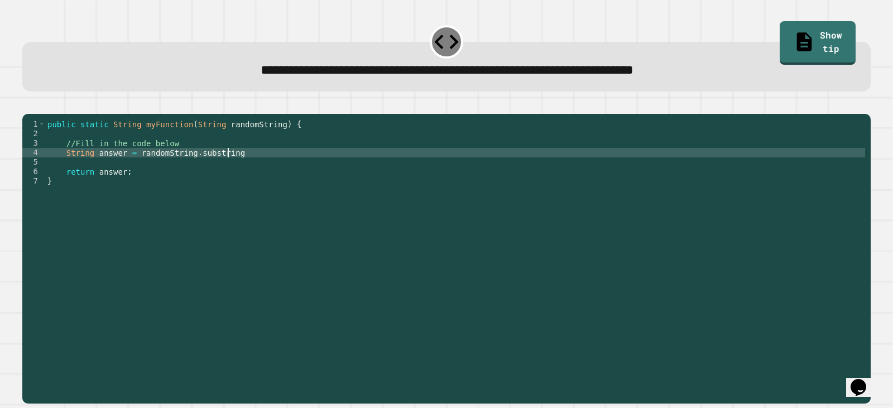
scroll to position [0, 12]
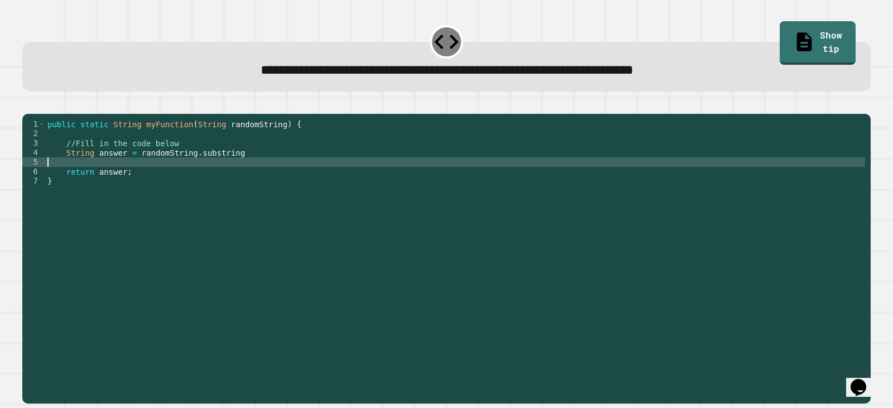
click at [193, 176] on div "public static String myFunction ( String randomString ) { //Fill in the code be…" at bounding box center [455, 247] width 820 height 256
click at [195, 163] on div "public static String myFunction ( String randomString ) { //Fill in the code be…" at bounding box center [455, 247] width 820 height 256
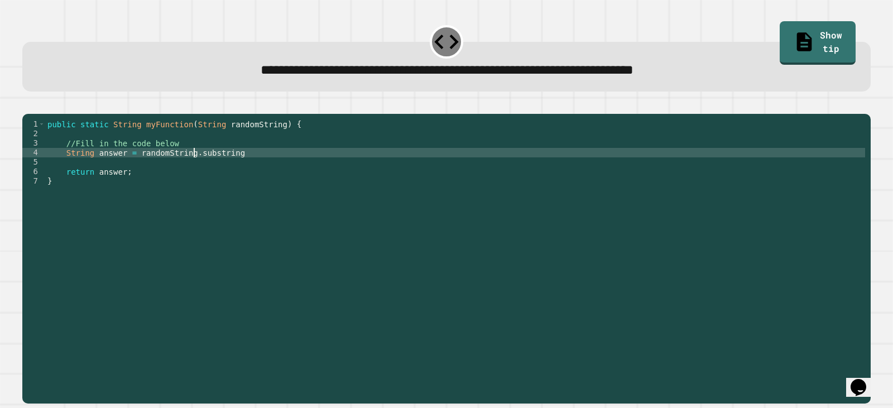
drag, startPoint x: 194, startPoint y: 174, endPoint x: 210, endPoint y: 190, distance: 23.3
click at [194, 173] on div "public static String myFunction ( String randomString ) { //Fill in the code be…" at bounding box center [455, 247] width 820 height 256
click at [189, 170] on div "public static String myFunction ( String randomString ) { //Fill in the code be…" at bounding box center [455, 247] width 820 height 256
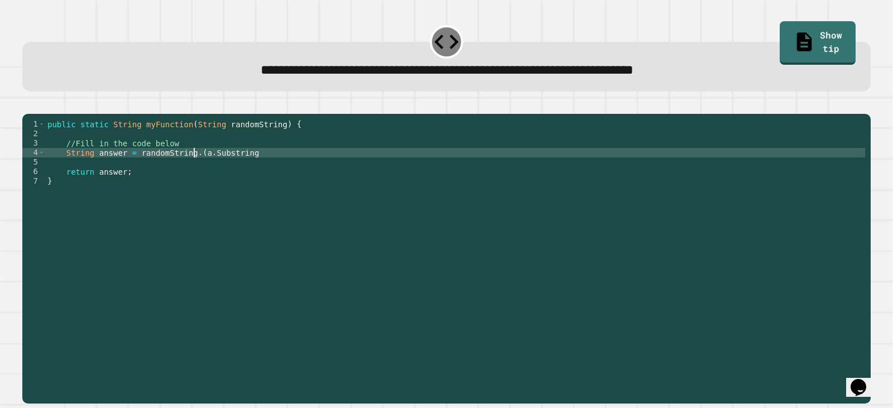
click at [191, 172] on div "public static String myFunction ( String randomString ) { //Fill in the code be…" at bounding box center [455, 247] width 820 height 256
drag, startPoint x: 238, startPoint y: 173, endPoint x: 273, endPoint y: 196, distance: 41.9
click at [238, 174] on div "public static String myFunction ( String randomString ) { //Fill in the code be…" at bounding box center [455, 247] width 820 height 256
click at [238, 171] on div "public static String myFunction ( String randomString ) { //Fill in the code be…" at bounding box center [455, 237] width 820 height 237
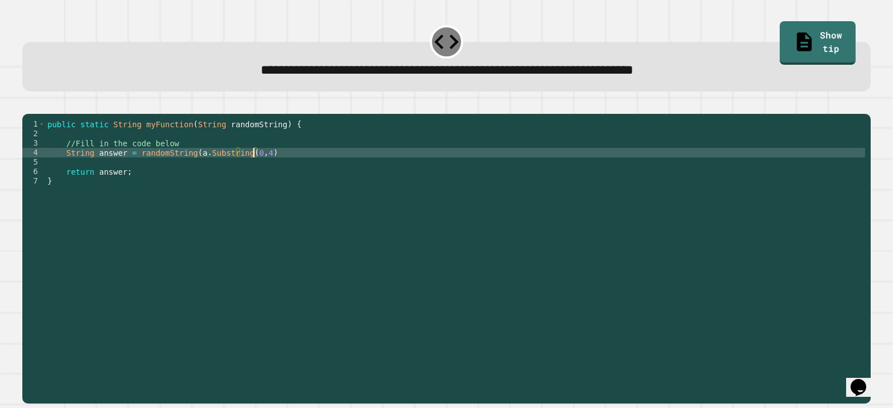
click at [28, 104] on button "button" at bounding box center [28, 104] width 0 height 0
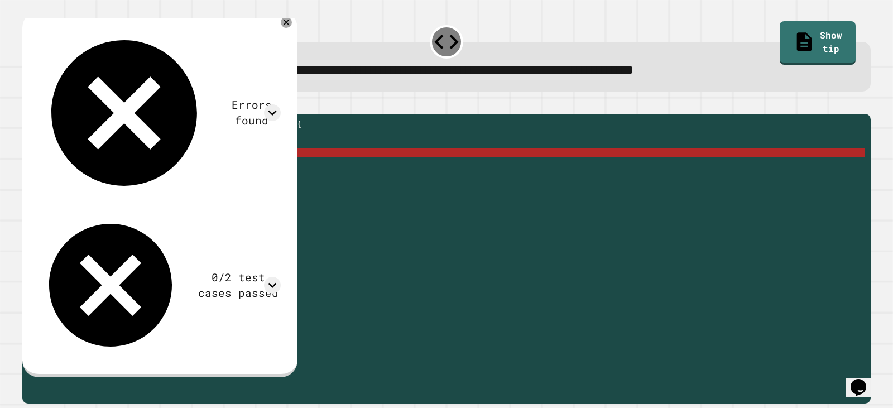
click at [270, 169] on div "public static String myFunction ( String randomString ) { //Fill in the code be…" at bounding box center [455, 247] width 820 height 256
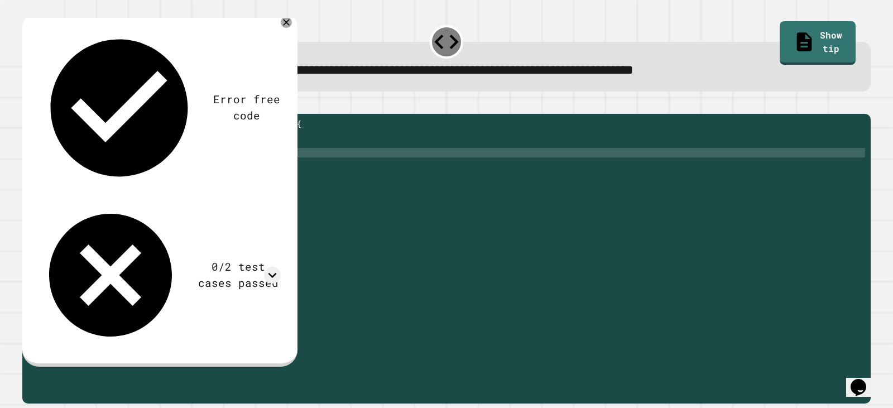
scroll to position [0, 15]
click at [28, 104] on icon "button" at bounding box center [28, 104] width 0 height 0
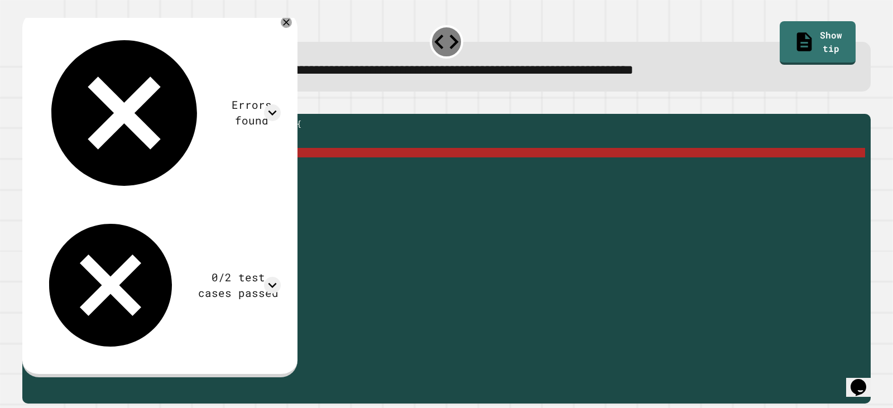
click at [261, 169] on div "public static String myFunction ( String randomString ) { //Fill in the code be…" at bounding box center [455, 247] width 820 height 256
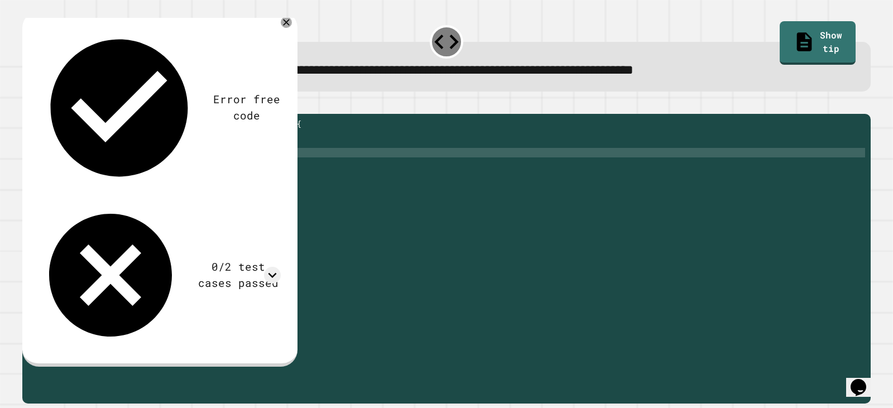
click at [28, 104] on button "button" at bounding box center [28, 104] width 0 height 0
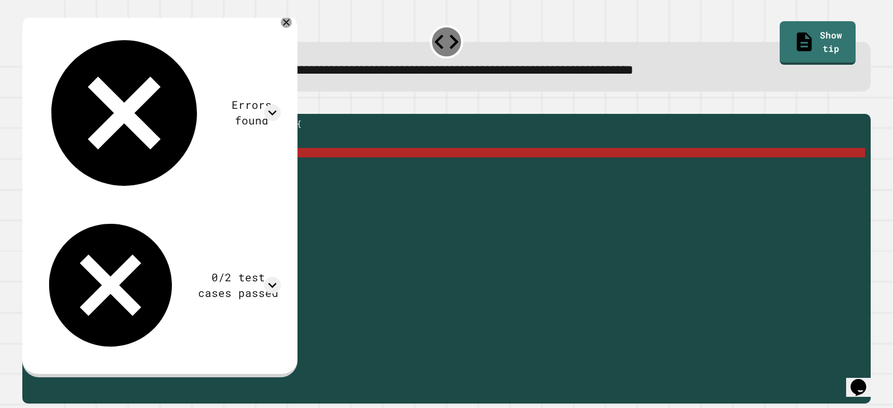
click at [158, 170] on div "public static String myFunction ( String randomString ) { //Fill in the code be…" at bounding box center [455, 247] width 820 height 256
drag, startPoint x: 185, startPoint y: 171, endPoint x: 198, endPoint y: 182, distance: 17.0
click at [187, 171] on div "public static String myFunction ( String randomString ) { //Fill in the code be…" at bounding box center [455, 247] width 820 height 256
click at [266, 172] on div "public static String myFunction ( String randomString ) { //Fill in the code be…" at bounding box center [455, 247] width 820 height 256
click at [780, 36] on link "Show tip" at bounding box center [818, 43] width 76 height 44
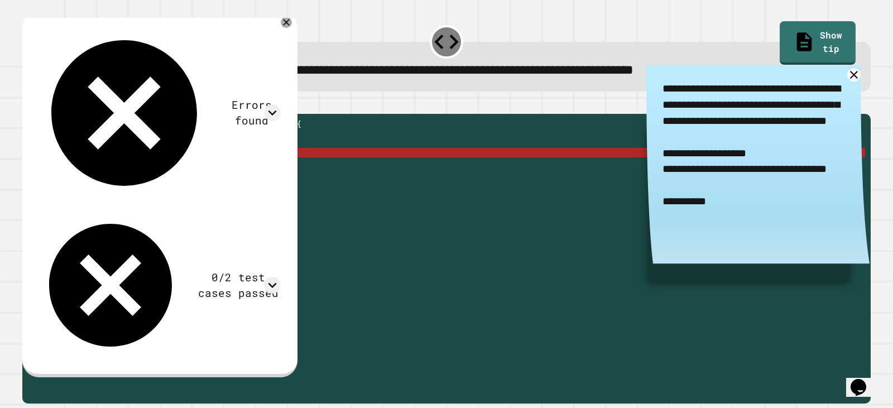
scroll to position [0, 0]
click at [260, 176] on div "public static String myFunction ( String randomString ) { //Fill in the code be…" at bounding box center [455, 247] width 820 height 256
click at [257, 169] on div "public static String myFunction ( String randomString ) { //Fill in the code be…" at bounding box center [455, 247] width 820 height 256
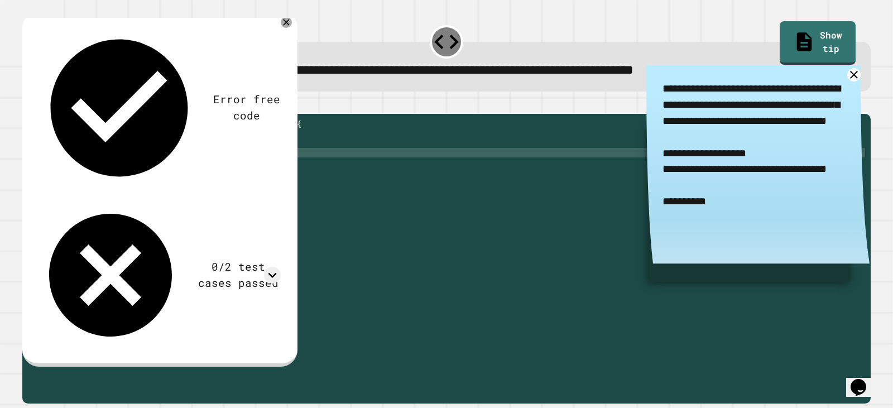
scroll to position [0, 15]
click at [201, 166] on div "public static String myFunction ( String randomString ) { //Fill in the code be…" at bounding box center [455, 247] width 820 height 256
type textarea "**********"
click at [28, 104] on icon "button" at bounding box center [28, 104] width 0 height 0
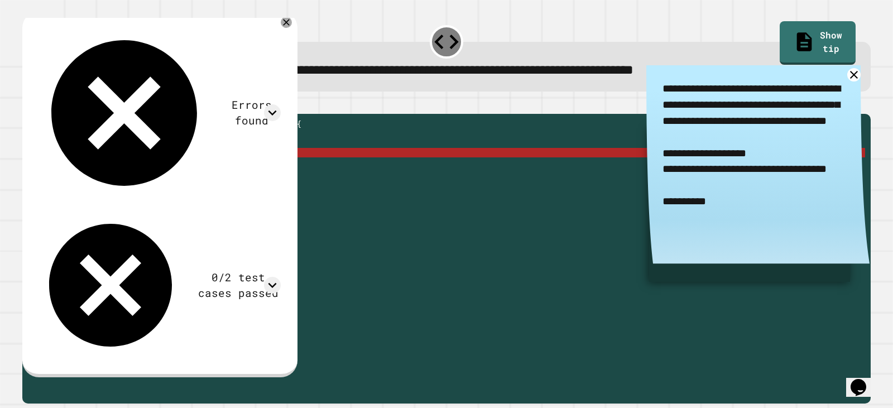
click at [185, 171] on div "public static String myFunction ( String randomString ) { //Fill in the code be…" at bounding box center [455, 247] width 820 height 256
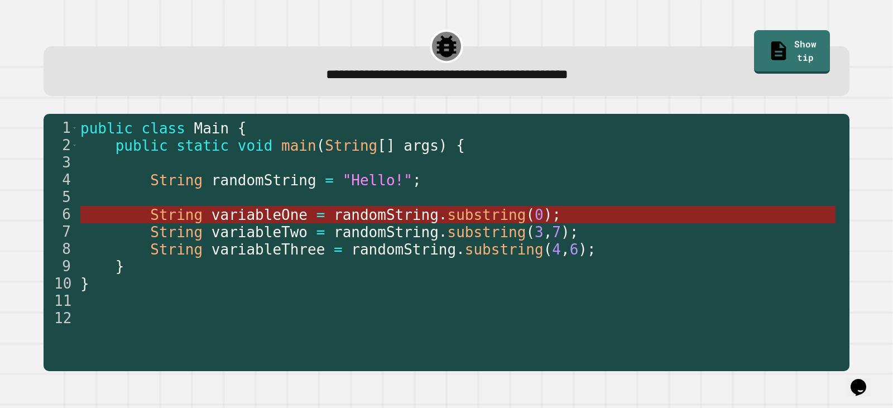
click at [404, 211] on span "randomString" at bounding box center [386, 214] width 105 height 17
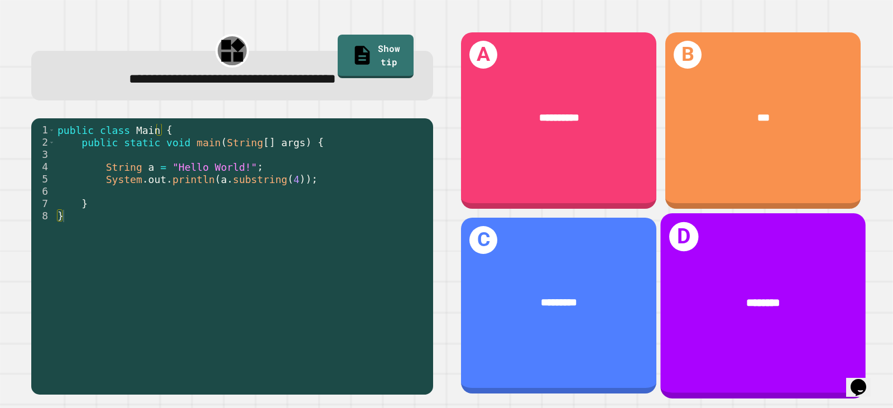
click at [797, 326] on div "D ********" at bounding box center [762, 305] width 205 height 185
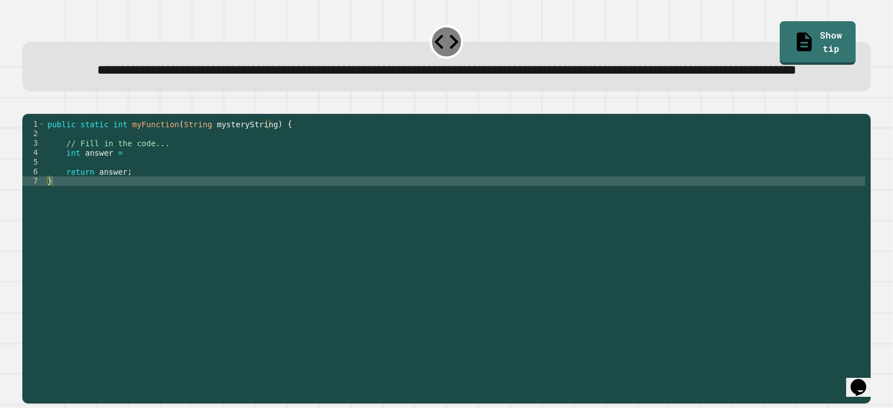
click at [175, 190] on div "public static int myFunction ( String mysteryString ) { // Fill in the code... …" at bounding box center [455, 233] width 820 height 228
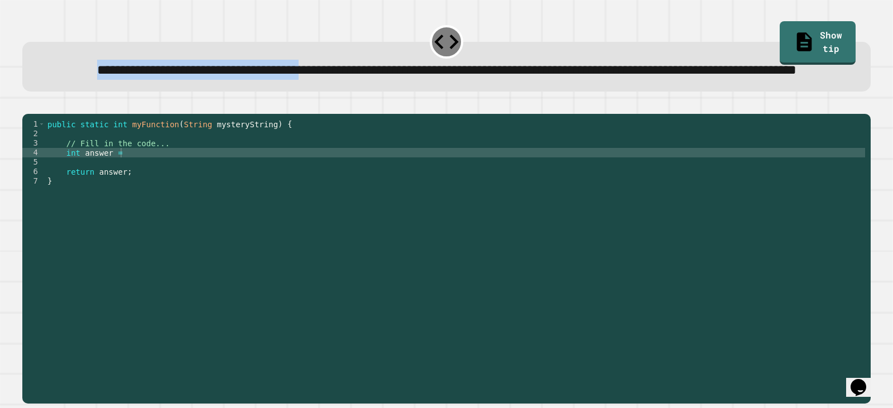
drag, startPoint x: 45, startPoint y: 70, endPoint x: 366, endPoint y: 74, distance: 320.9
click at [366, 74] on span "**********" at bounding box center [446, 70] width 699 height 13
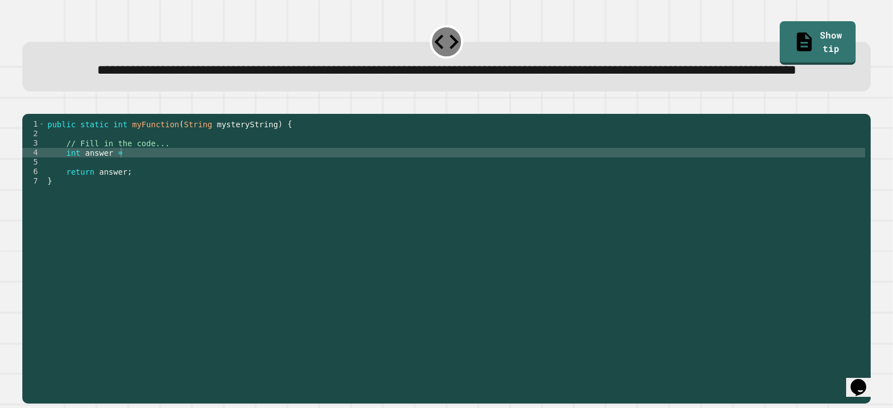
click at [133, 189] on div "public static int myFunction ( String mysteryString ) { // Fill in the code... …" at bounding box center [455, 233] width 820 height 228
click at [319, 75] on span "**********" at bounding box center [446, 70] width 699 height 13
copy span "**********"
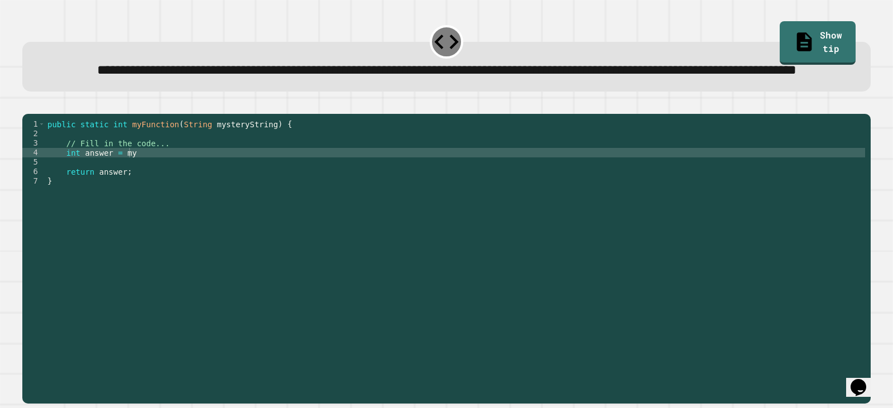
scroll to position [0, 0]
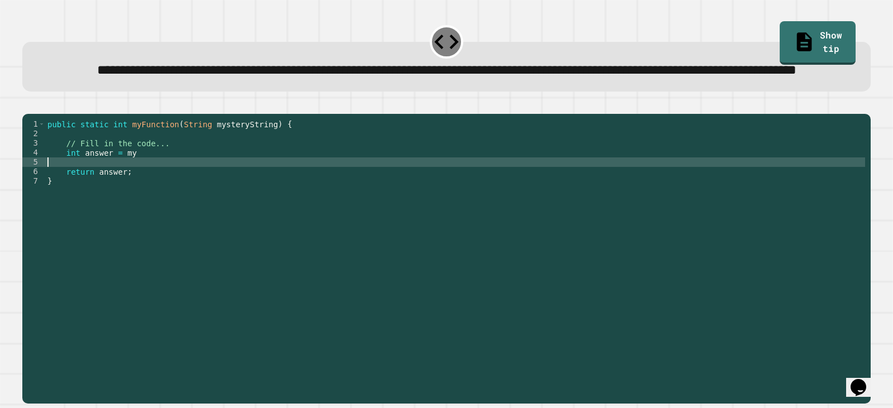
click at [126, 198] on div "public static int myFunction ( String mysteryString ) { // Fill in the code... …" at bounding box center [455, 233] width 820 height 228
click at [127, 191] on div "public static int myFunction ( String mysteryString ) { // Fill in the code... …" at bounding box center [455, 233] width 820 height 228
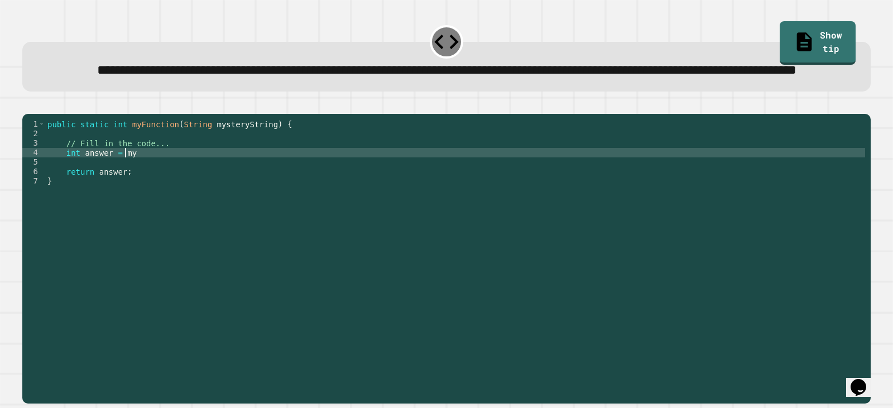
click at [127, 191] on div "public static int myFunction ( String mysteryString ) { // Fill in the code... …" at bounding box center [455, 233] width 820 height 228
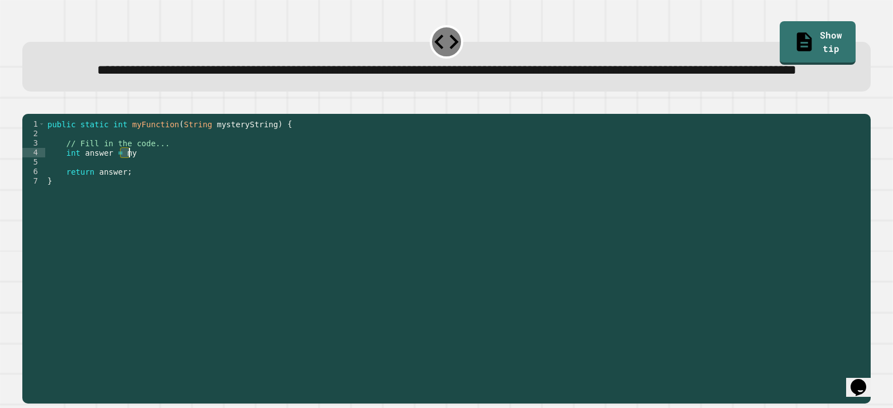
paste textarea "**********"
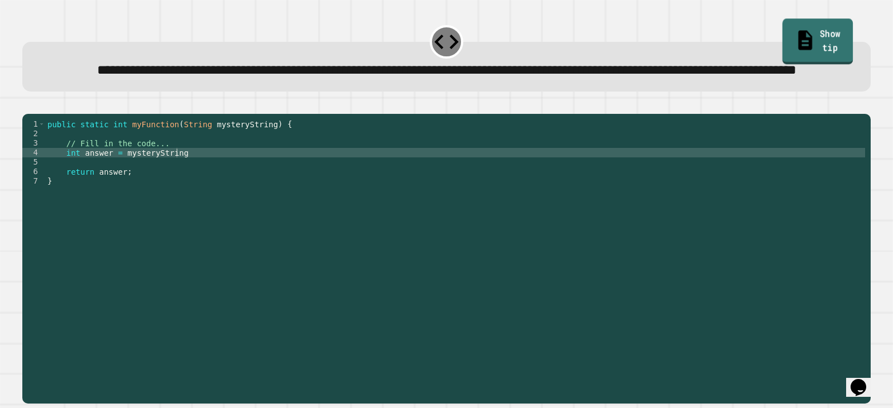
click at [804, 41] on link "Show tip" at bounding box center [817, 40] width 70 height 45
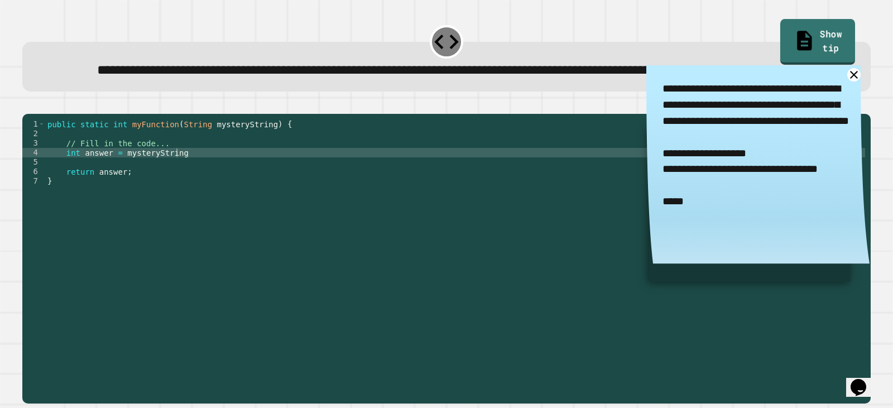
click at [804, 41] on link "Show tip" at bounding box center [817, 41] width 75 height 45
click at [181, 194] on div "public static int myFunction ( String mysteryString ) { // Fill in the code... …" at bounding box center [455, 233] width 820 height 228
drag, startPoint x: 741, startPoint y: 213, endPoint x: 810, endPoint y: 212, distance: 68.6
click at [810, 212] on textarea "**********" at bounding box center [757, 153] width 223 height 177
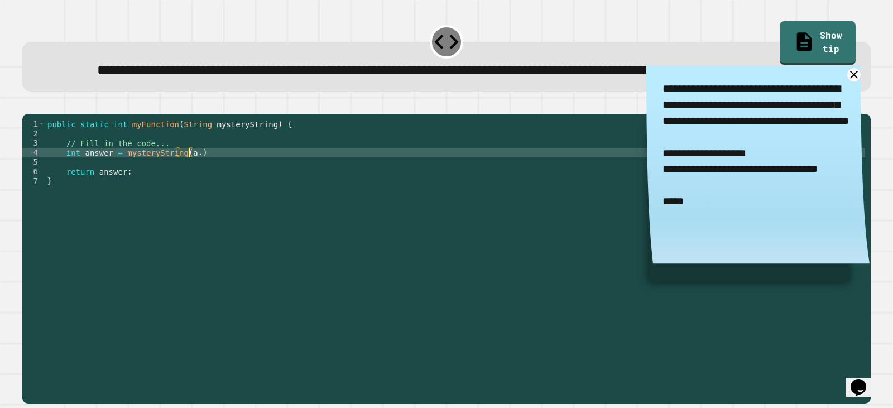
click at [190, 190] on div "public static int myFunction ( String mysteryString ) { // Fill in the code... …" at bounding box center [455, 233] width 820 height 228
paste textarea "**********"
click at [233, 196] on div "public static int myFunction ( String mysteryString ) { // Fill in the code... …" at bounding box center [455, 233] width 820 height 228
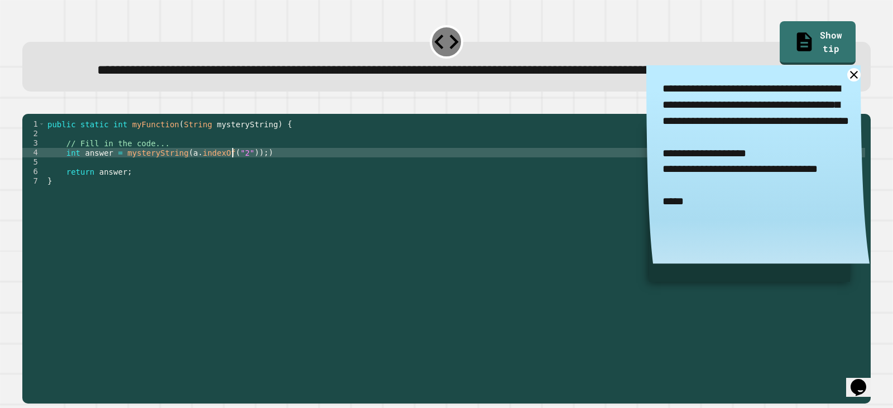
click at [28, 104] on button "button" at bounding box center [28, 104] width 0 height 0
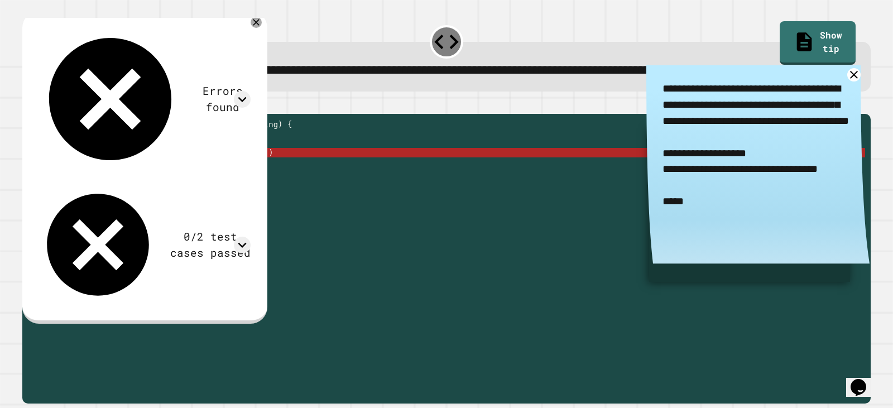
click at [271, 199] on div "public static int myFunction ( String mysteryString ) { // Fill in the code... …" at bounding box center [455, 233] width 820 height 228
click at [270, 195] on div "public static int myFunction ( String mysteryString ) { // Fill in the code... …" at bounding box center [455, 233] width 820 height 228
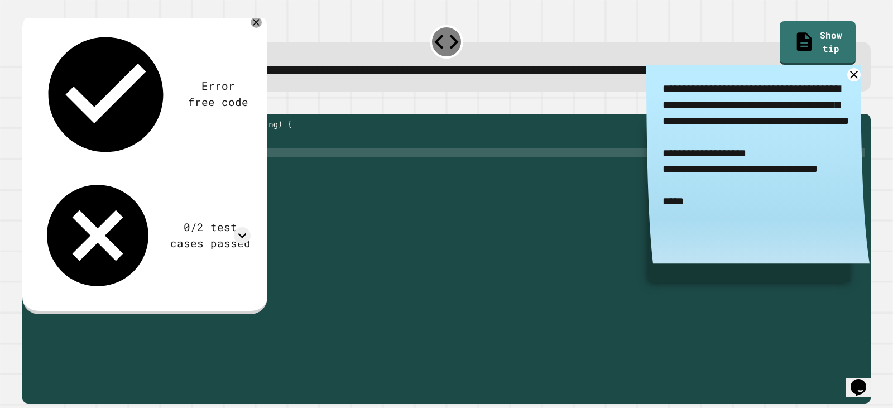
click at [28, 104] on button "button" at bounding box center [28, 104] width 0 height 0
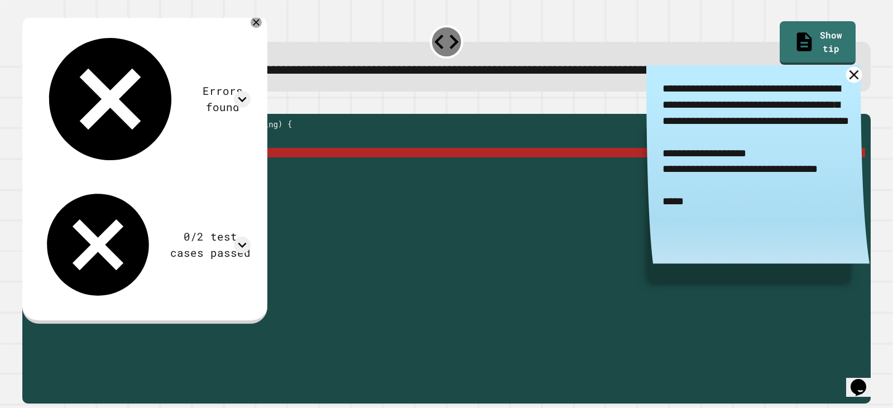
click at [849, 79] on icon at bounding box center [853, 74] width 9 height 9
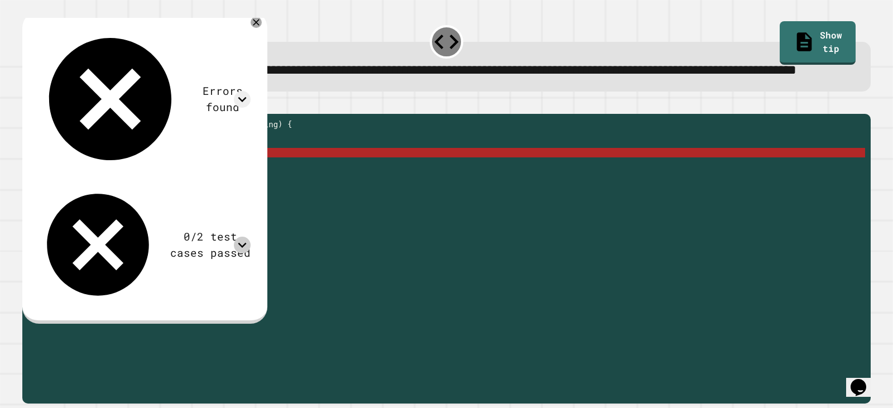
click at [251, 237] on icon at bounding box center [242, 245] width 17 height 17
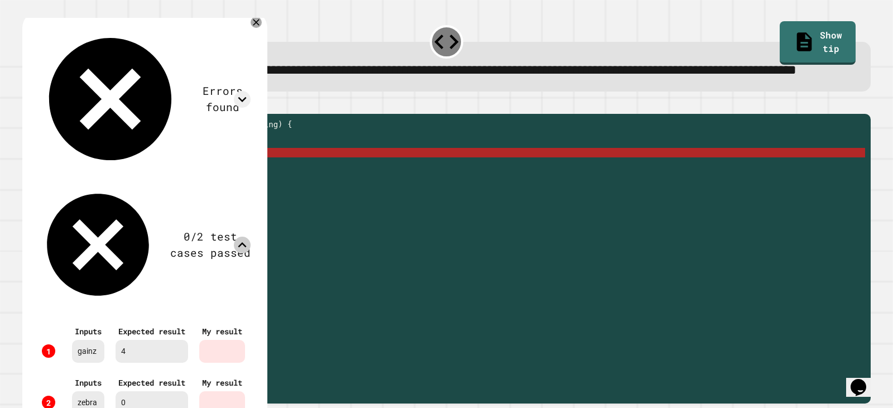
click at [93, 391] on div "zebra" at bounding box center [88, 402] width 32 height 23
click at [92, 391] on div "zebra" at bounding box center [88, 402] width 32 height 23
copy div "zebra"
click at [251, 237] on icon at bounding box center [242, 245] width 17 height 17
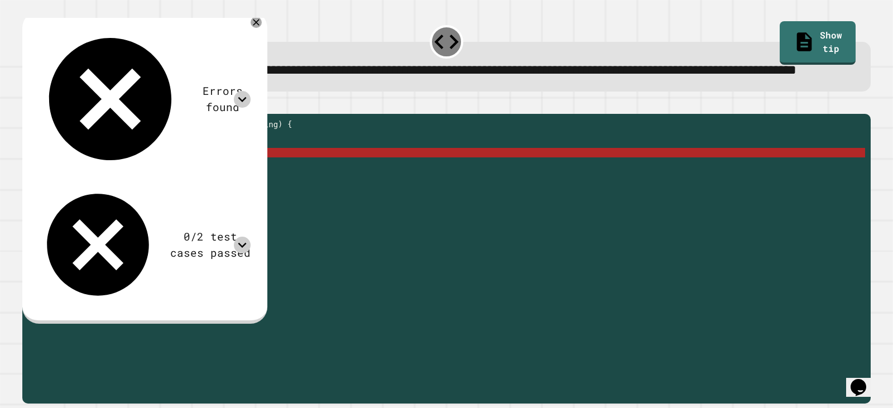
click at [251, 91] on icon at bounding box center [242, 99] width 17 height 17
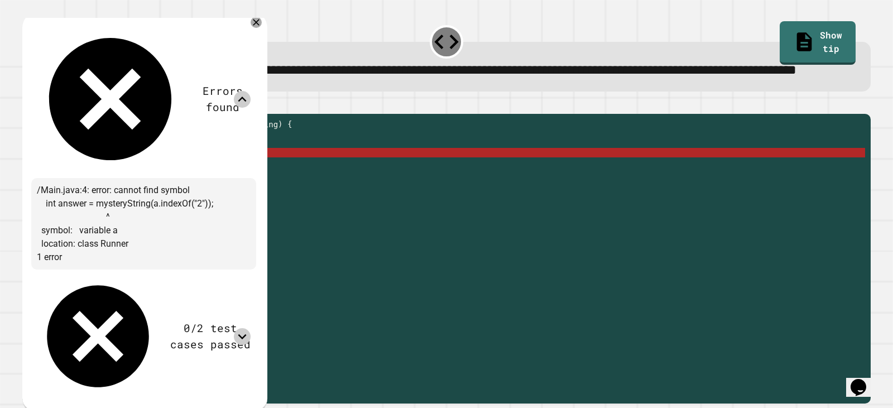
click at [251, 91] on icon at bounding box center [242, 99] width 17 height 17
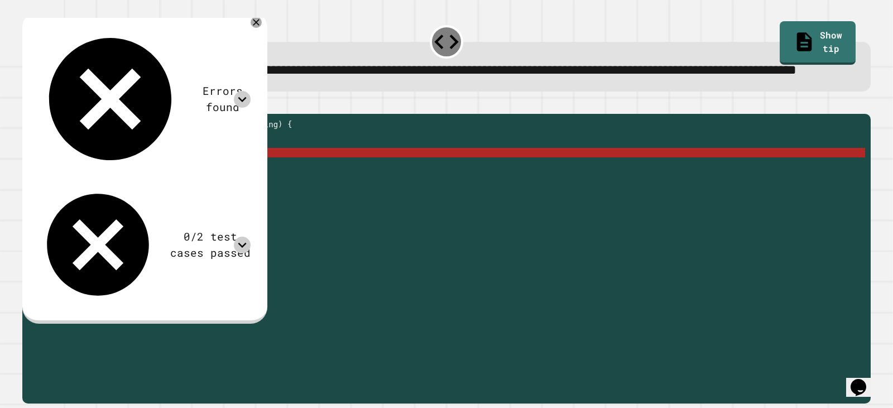
drag, startPoint x: 176, startPoint y: 191, endPoint x: 185, endPoint y: 198, distance: 11.9
click at [176, 191] on div "public static int myFunction ( String mysteryString ) { // Fill in the code... …" at bounding box center [455, 233] width 820 height 228
click at [162, 193] on div "public static int myFunction ( String mysteryString ) { // Fill in the code... …" at bounding box center [455, 233] width 820 height 228
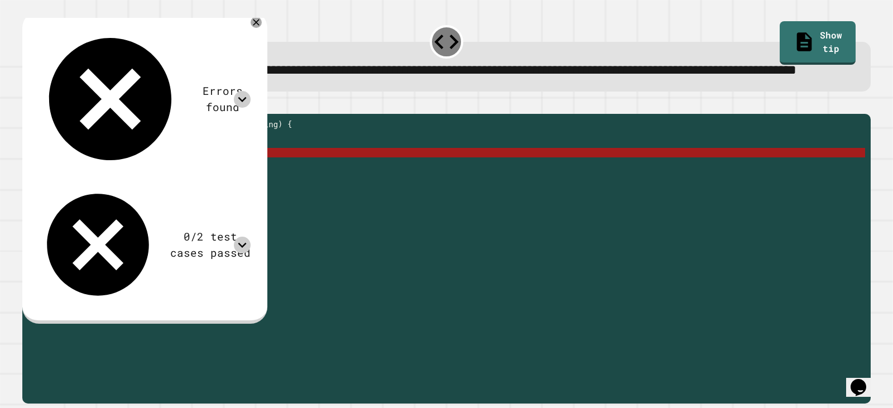
paste textarea "Cursor at row 4"
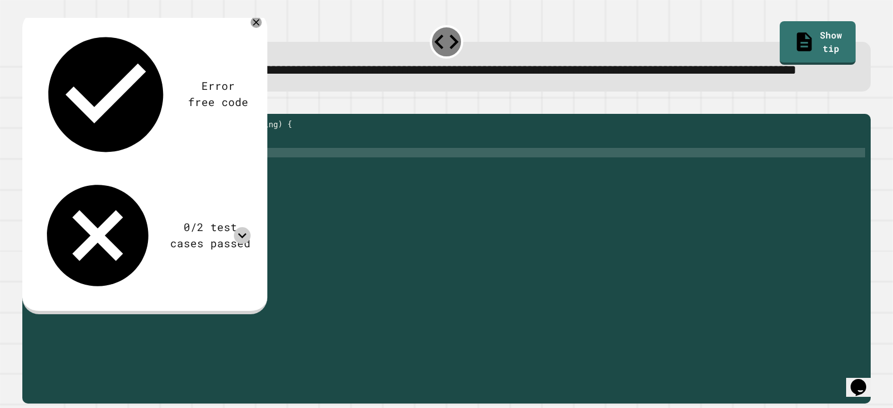
click at [38, 115] on icon "button" at bounding box center [35, 111] width 6 height 8
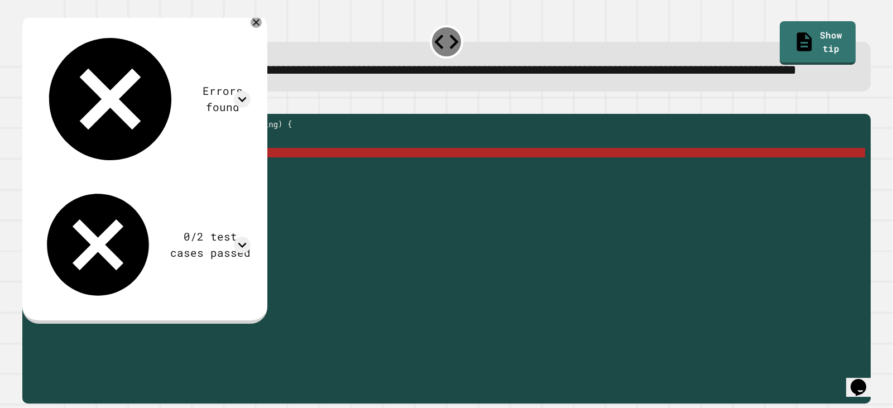
click at [143, 191] on div "public static int myFunction ( String mysteryString ) { // Fill in the code... …" at bounding box center [455, 233] width 820 height 228
click at [124, 195] on div "public static int myFunction ( String mysteryString ) { // Fill in the code... …" at bounding box center [455, 233] width 820 height 228
drag, startPoint x: 123, startPoint y: 194, endPoint x: 134, endPoint y: 199, distance: 12.2
click at [124, 194] on div "public static int myFunction ( String mysteryString ) { // Fill in the code... …" at bounding box center [455, 233] width 820 height 228
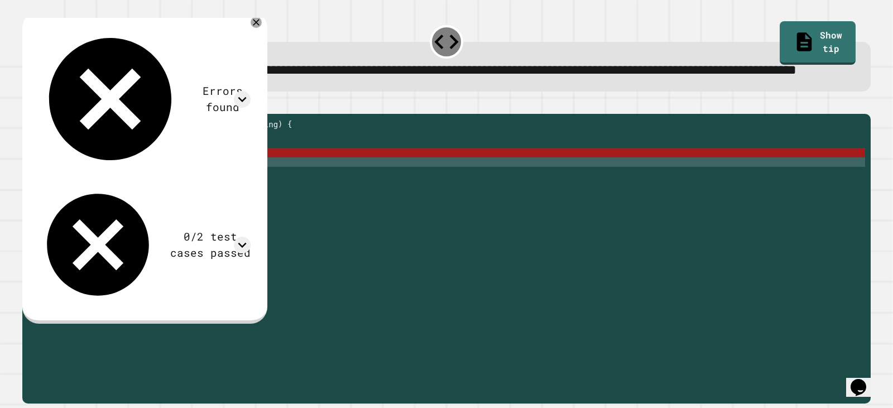
click at [195, 197] on div "public static int myFunction ( String mysteryString ) { // Fill in the code... …" at bounding box center [455, 233] width 820 height 228
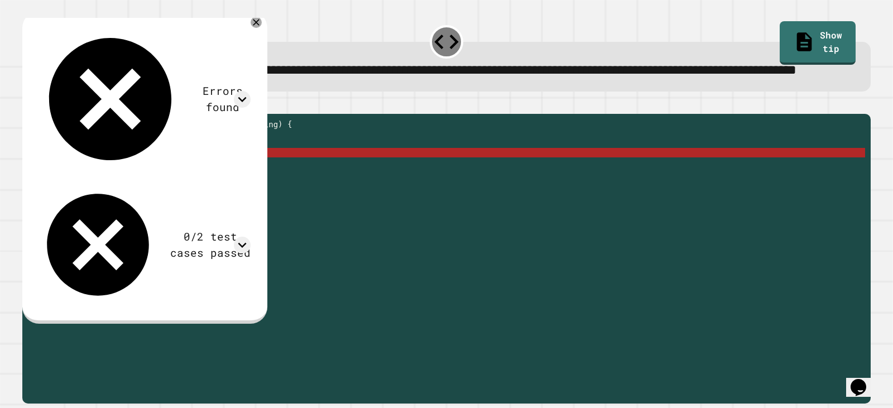
click at [196, 189] on div "public static int myFunction ( String mysteryString ) { // Fill in the code... …" at bounding box center [455, 233] width 820 height 228
click at [133, 191] on div "public static int myFunction ( String mysteryString ) { // Fill in the code... …" at bounding box center [455, 233] width 820 height 228
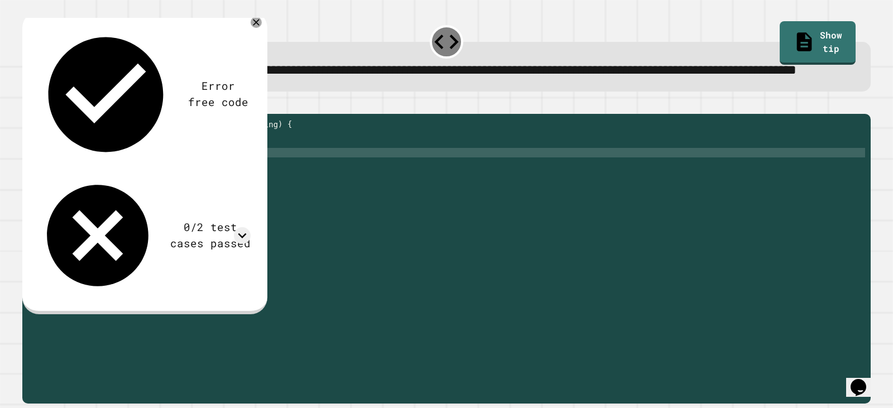
scroll to position [0, 9]
click at [230, 190] on div "public static int myFunction ( String mysteryString ) { // Fill in the code... …" at bounding box center [455, 233] width 820 height 228
paste textarea "****"
drag, startPoint x: 253, startPoint y: 194, endPoint x: 264, endPoint y: 200, distance: 12.3
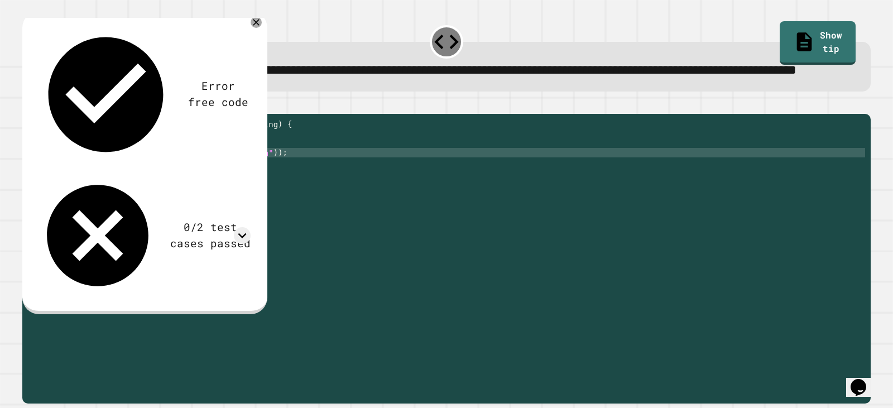
click at [256, 195] on div "public static int myFunction ( String mysteryString ) { // Fill in the code... …" at bounding box center [455, 233] width 820 height 228
drag, startPoint x: 259, startPoint y: 194, endPoint x: 279, endPoint y: 206, distance: 23.1
click at [269, 200] on div "public static int myFunction ( String mysteryString ) { // Fill in the code... …" at bounding box center [455, 233] width 820 height 228
click at [258, 194] on div "public static int myFunction ( String mysteryString ) { // Fill in the code... …" at bounding box center [455, 223] width 820 height 209
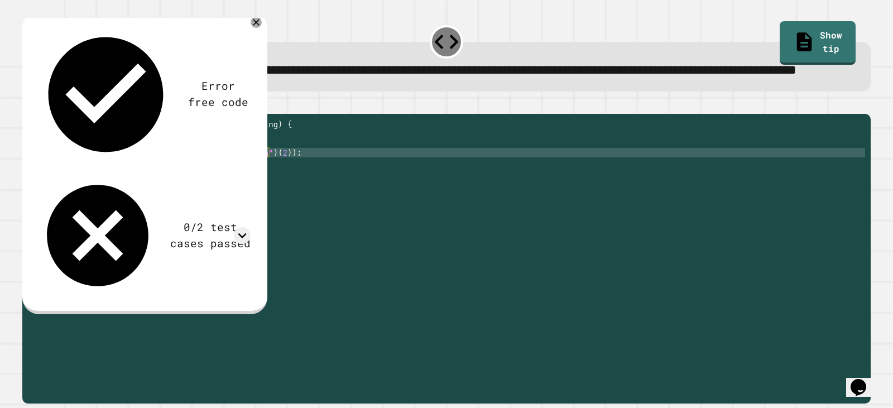
click at [39, 115] on icon "button" at bounding box center [35, 111] width 6 height 8
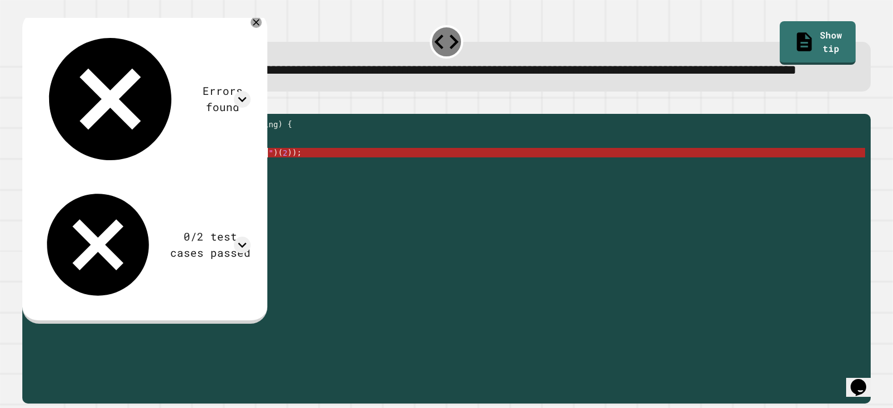
click at [268, 190] on div "public static int myFunction ( String mysteryString ) { // Fill in the code... …" at bounding box center [455, 233] width 820 height 228
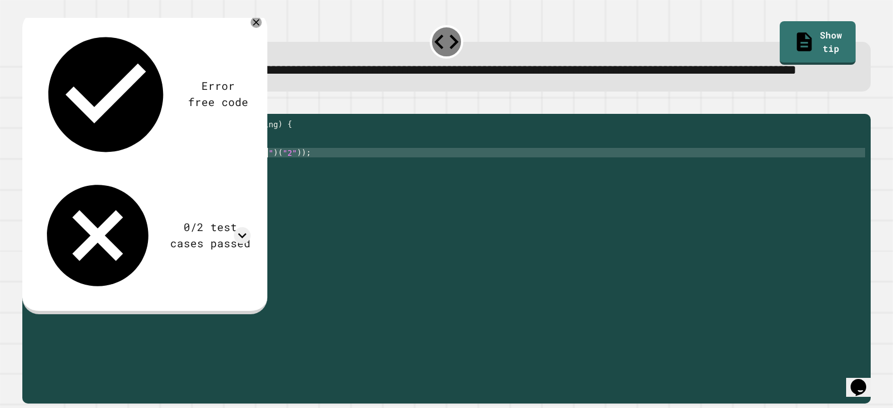
click at [32, 122] on div "**********" at bounding box center [446, 252] width 857 height 312
click at [28, 104] on icon "button" at bounding box center [28, 104] width 0 height 0
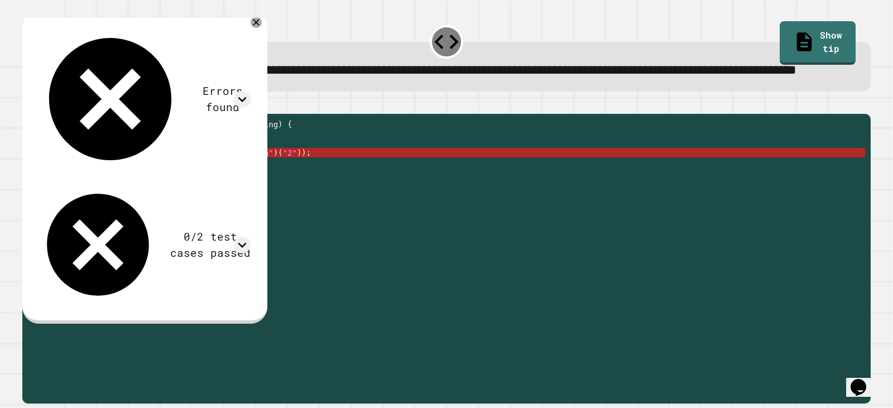
click at [255, 193] on div "public static int myFunction ( String mysteryString ) { // Fill in the code... …" at bounding box center [455, 233] width 820 height 228
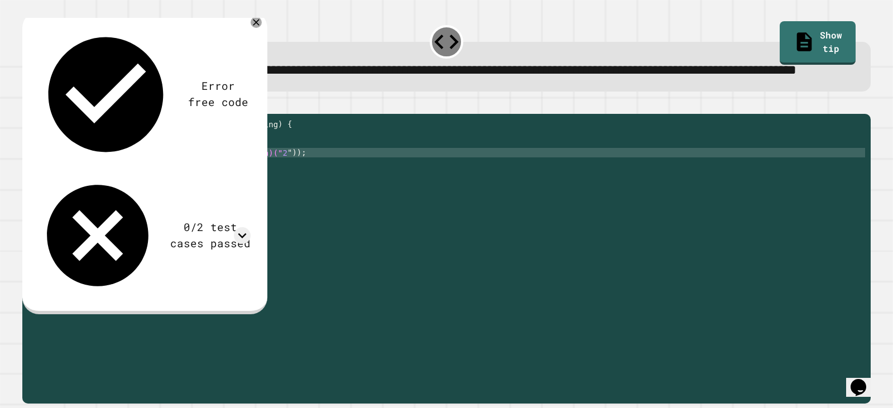
click at [229, 190] on div "public static int myFunction ( String mysteryString ) { // Fill in the code... …" at bounding box center [455, 233] width 820 height 228
type textarea "**********"
